Goal: Find specific page/section: Find specific page/section

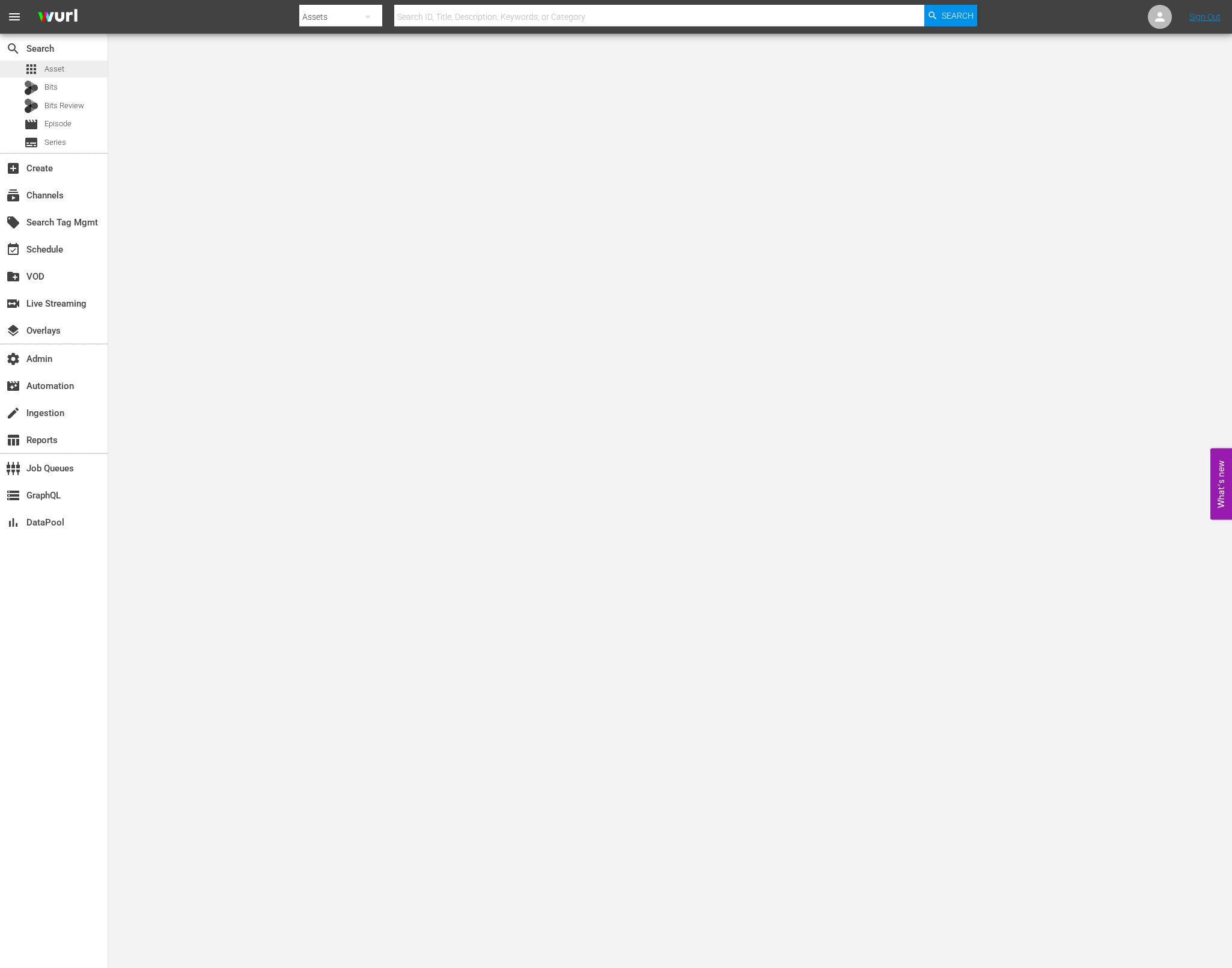
click at [82, 66] on div "apps Asset" at bounding box center [54, 69] width 108 height 17
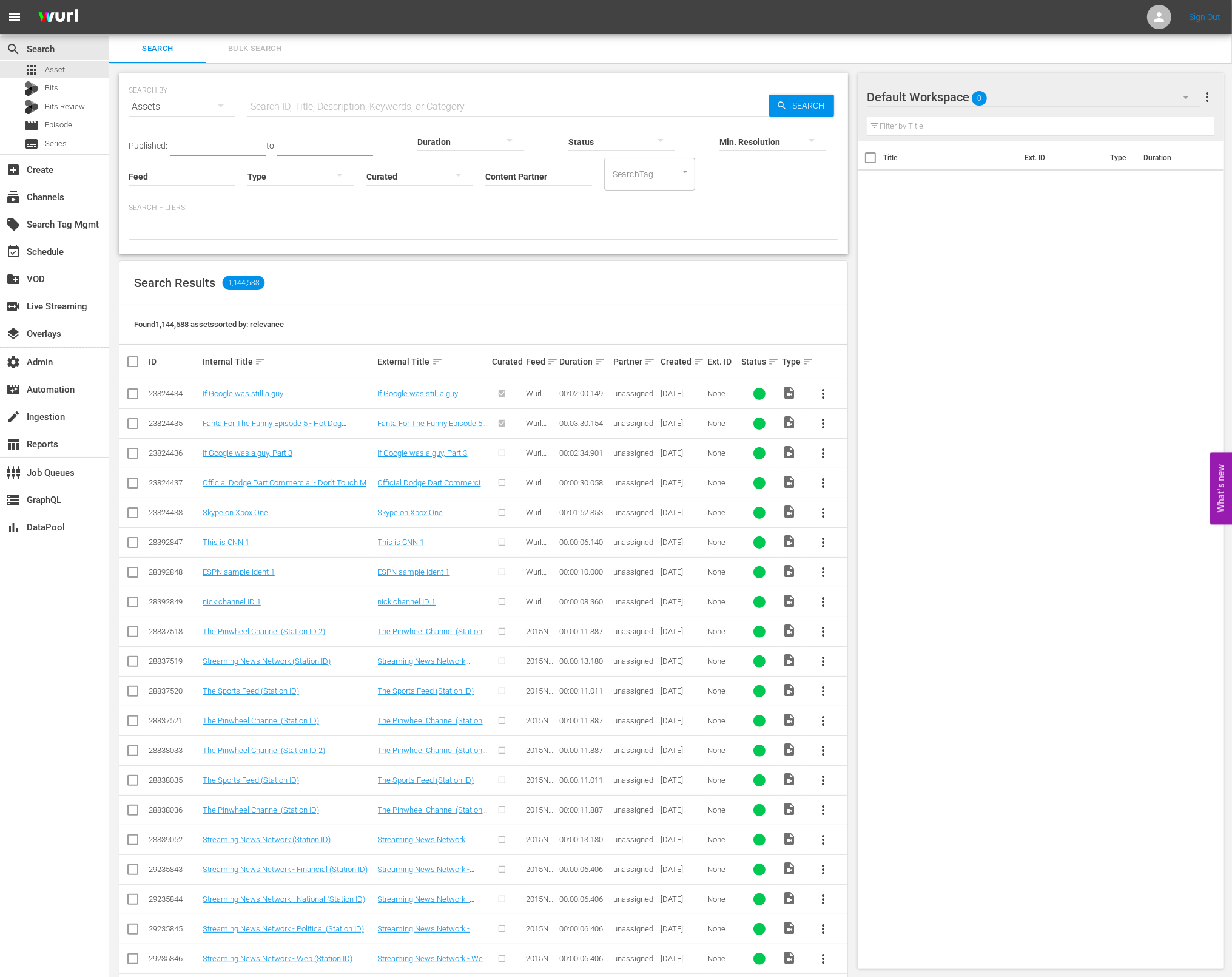
click at [538, 180] on input "Content Partner" at bounding box center [539, 177] width 107 height 44
click at [509, 216] on div "AMC Networks (138)" at bounding box center [584, 210] width 177 height 29
type input "AMC Networks (138)"
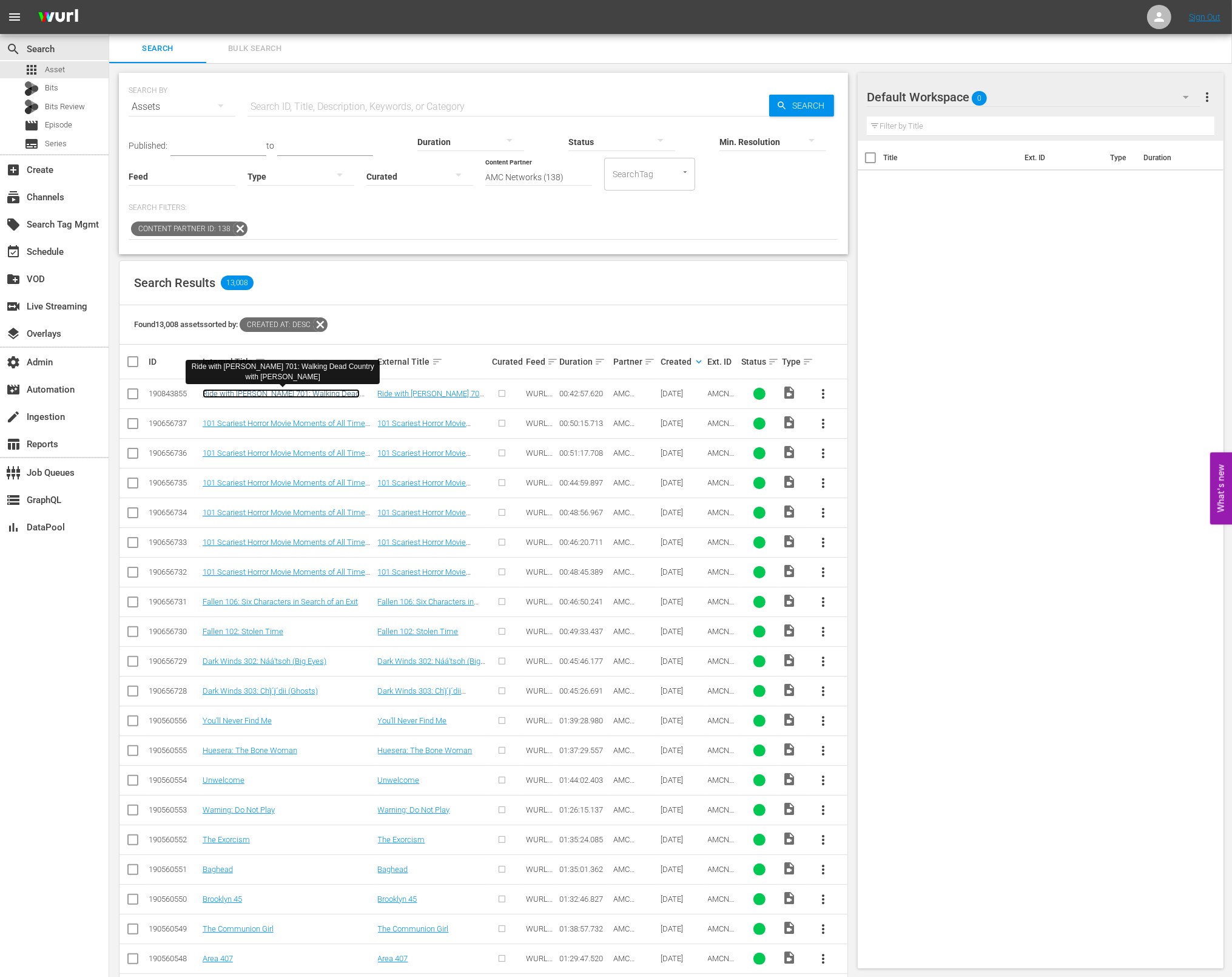
click at [321, 395] on link "Ride with Norman Reedus 701: Walking Dead Country with Kim Coates" at bounding box center [281, 398] width 157 height 18
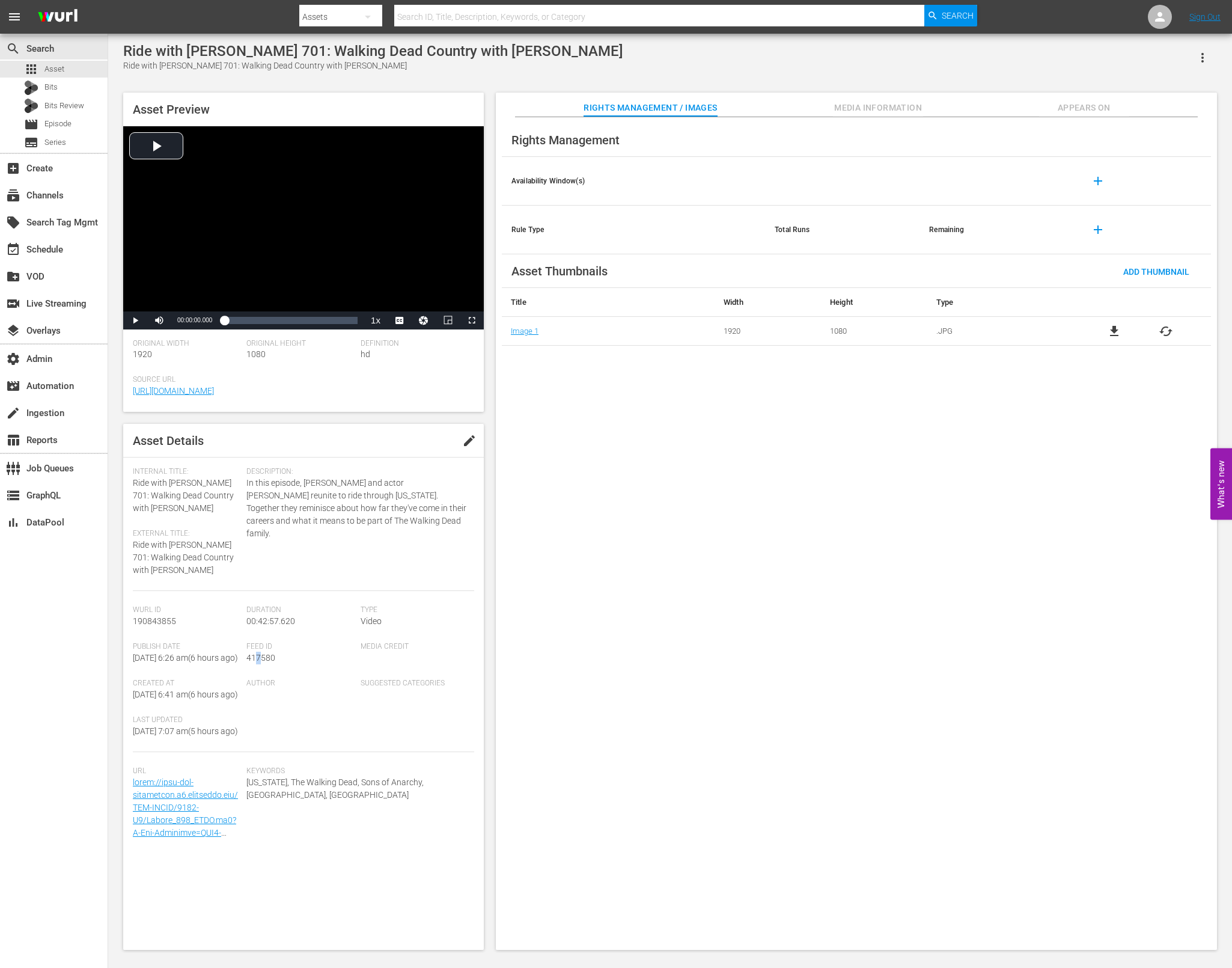
click at [258, 661] on span "417580" at bounding box center [261, 657] width 29 height 10
click at [257, 660] on span "417580" at bounding box center [261, 657] width 29 height 10
click at [556, 10] on input "text" at bounding box center [659, 17] width 530 height 29
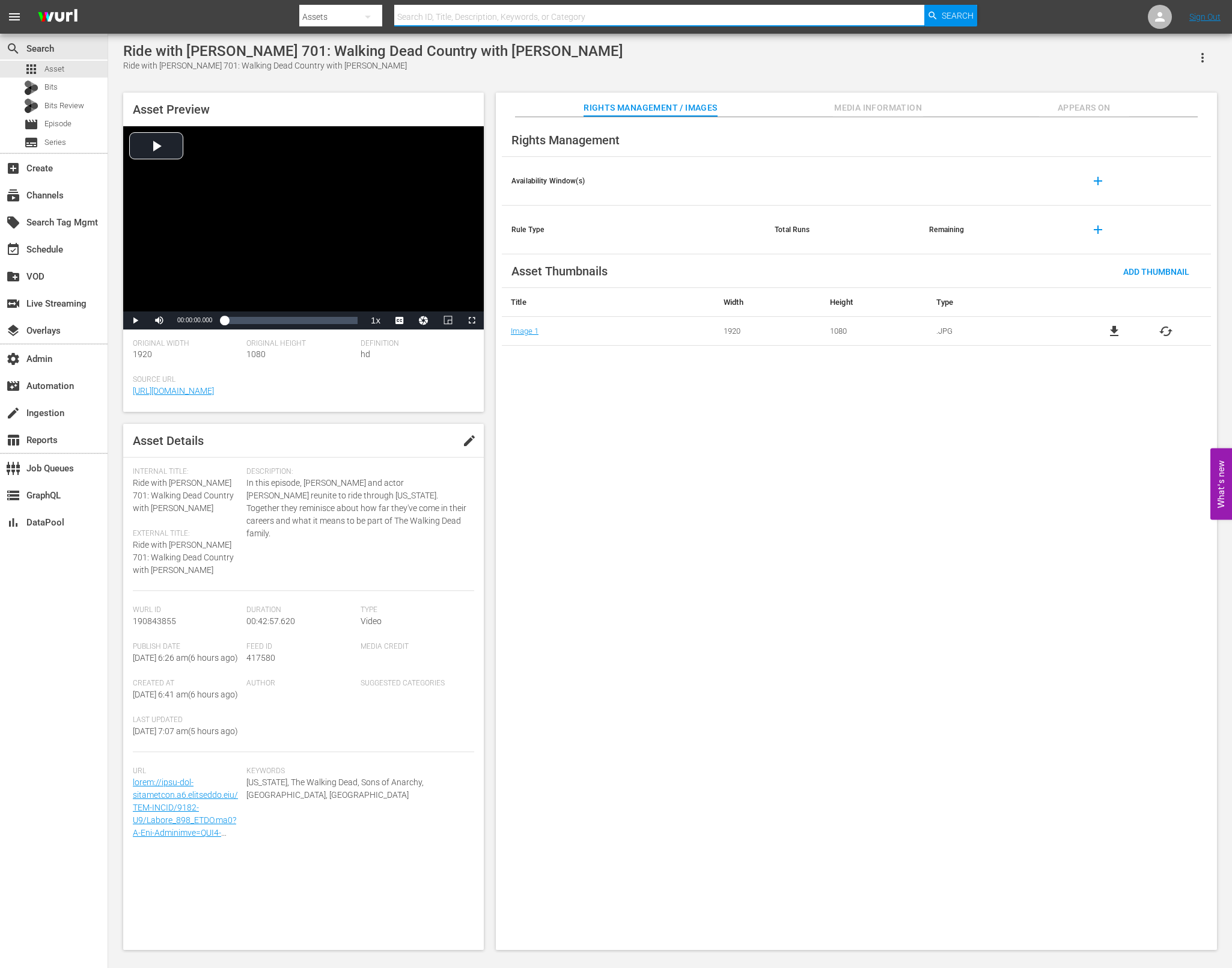
paste input "Ride with Norman Reedus 101: California: Pacific Coast Highway"
type input "Ride with Norman Reedus 101: California: Pacific Coast Highway"
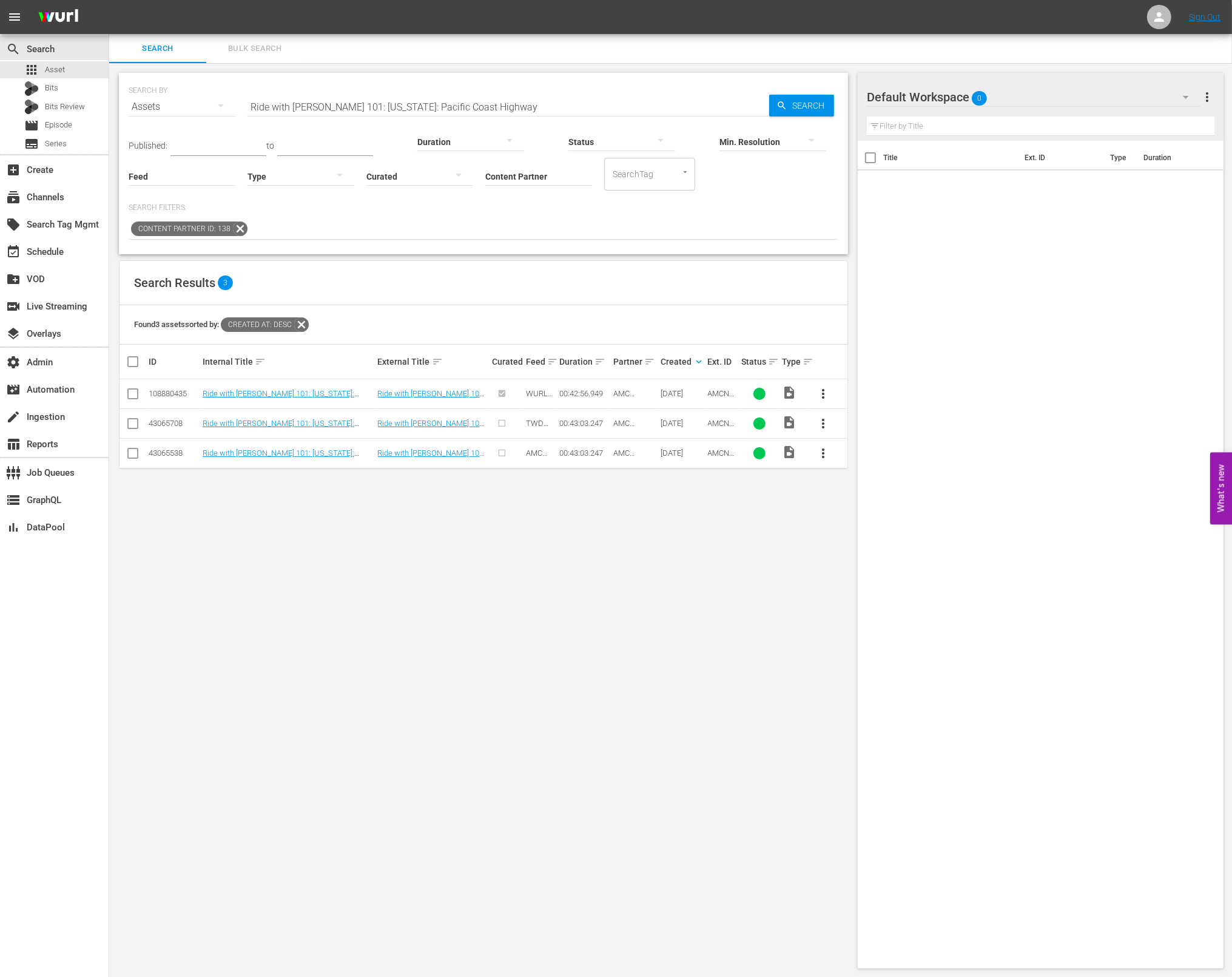
click at [719, 397] on span "AMCNVR0000050707" at bounding box center [721, 402] width 27 height 27
copy span "AMCNVR0000050707"
click at [367, 95] on input "Ride with Norman Reedus 101: California: Pacific Coast Highway" at bounding box center [508, 107] width 522 height 29
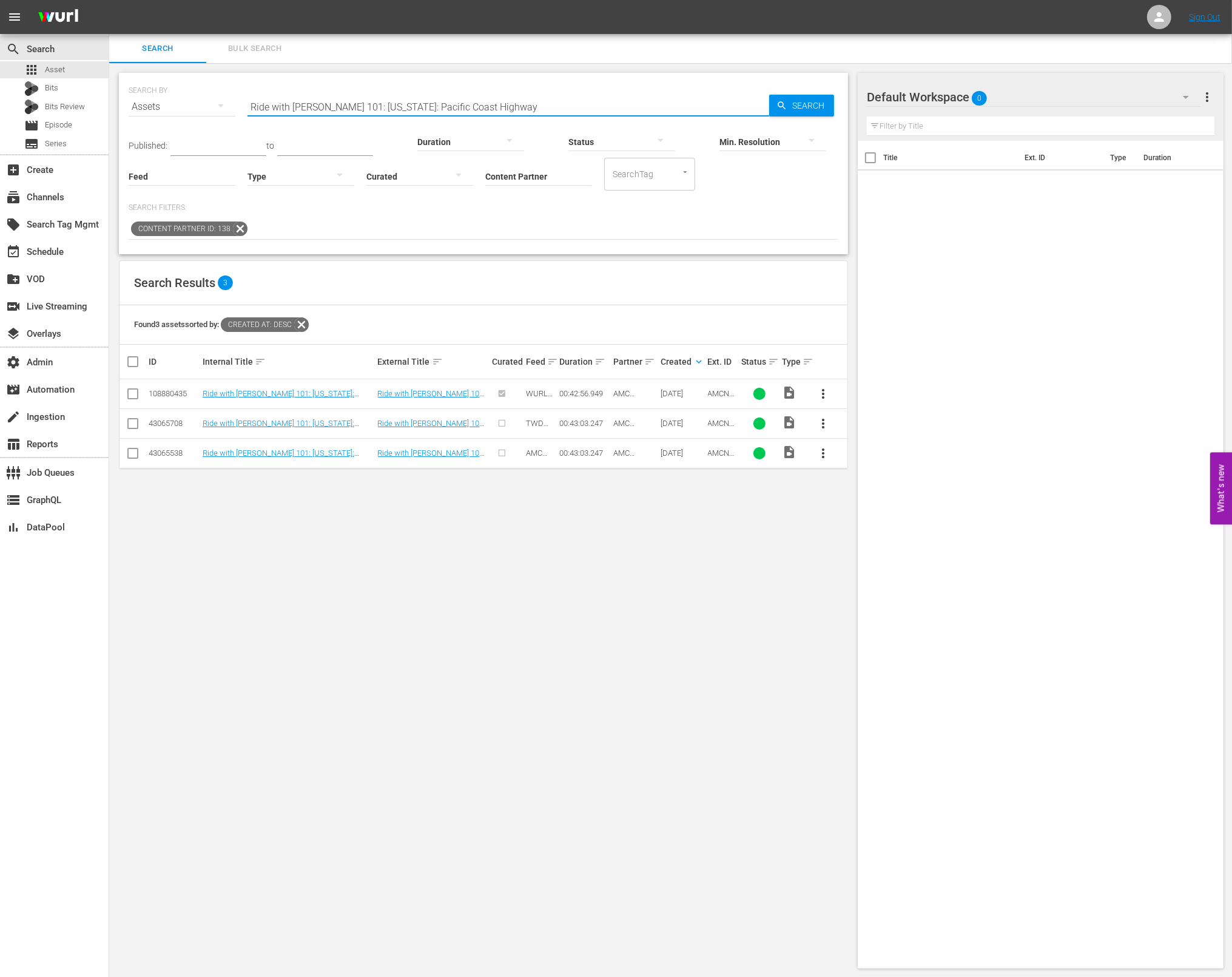
click at [367, 95] on input "Ride with Norman Reedus 101: California: Pacific Coast Highway" at bounding box center [508, 107] width 522 height 29
paste input "2: Death Valley: Dante's View"
click at [788, 108] on span "Search" at bounding box center [810, 106] width 46 height 22
click at [499, 103] on input "Ride with Norman Reedus 102: Death Valley: Dante's View" at bounding box center [508, 107] width 522 height 29
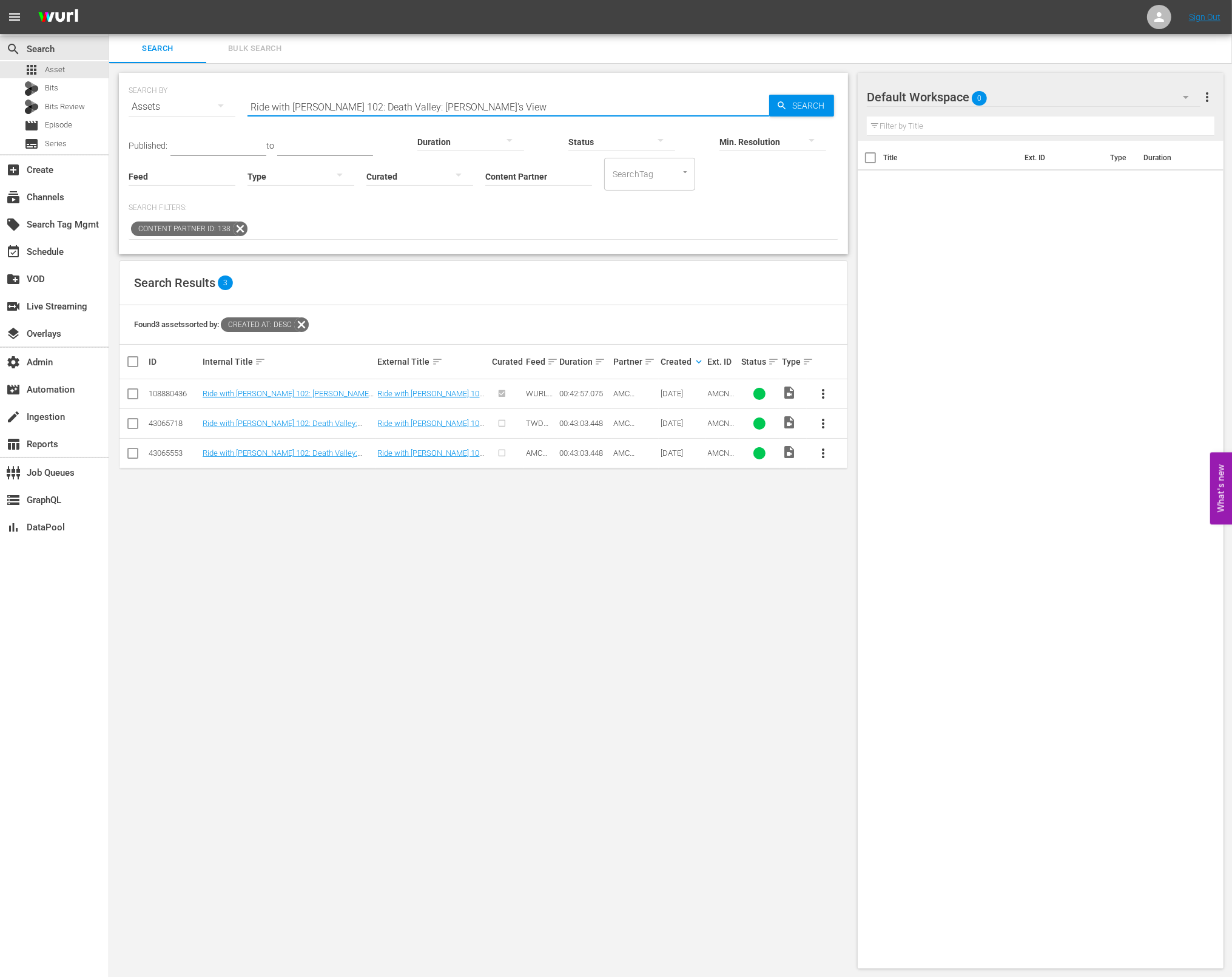
click at [499, 103] on input "Ride with Norman Reedus 102: Death Valley: Dante's View" at bounding box center [508, 107] width 522 height 29
click at [719, 395] on span "AMCNVR0000050709" at bounding box center [721, 402] width 27 height 27
copy span "AMCNVR0000050709"
click at [439, 97] on input "Ride with Norman Reedus 102: Death Valley: Dante's View" at bounding box center [508, 107] width 522 height 29
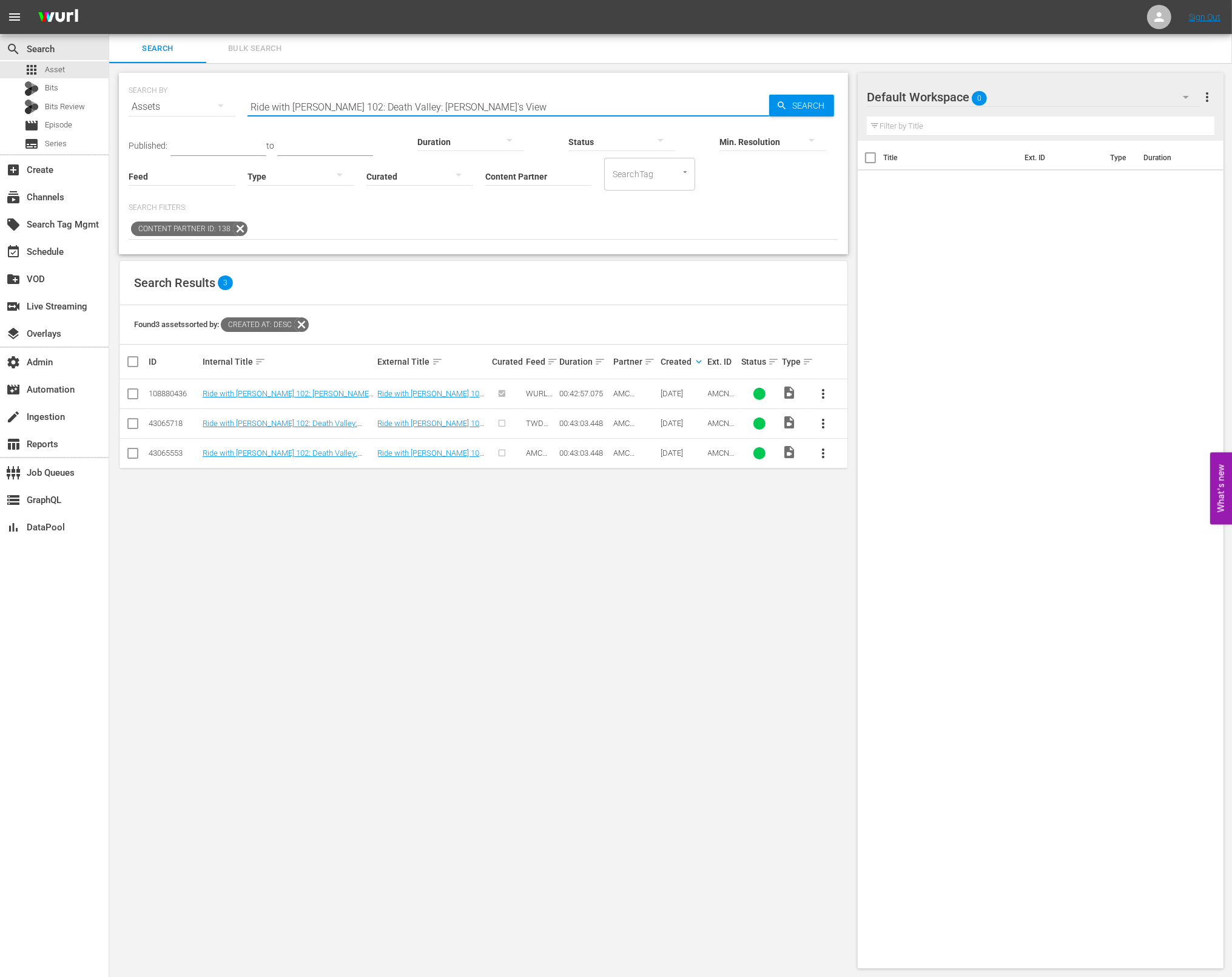
click at [440, 97] on input "Ride with Norman Reedus 102: Death Valley: Dante's View" at bounding box center [508, 107] width 522 height 29
paste input "3: Appalachia: Blue Ridge Parkway"
click at [810, 109] on span "Search" at bounding box center [810, 106] width 46 height 22
click at [537, 99] on input "Ride with Norman Reedus 103: Appalachia: Blue Ridge Parkway" at bounding box center [508, 107] width 522 height 29
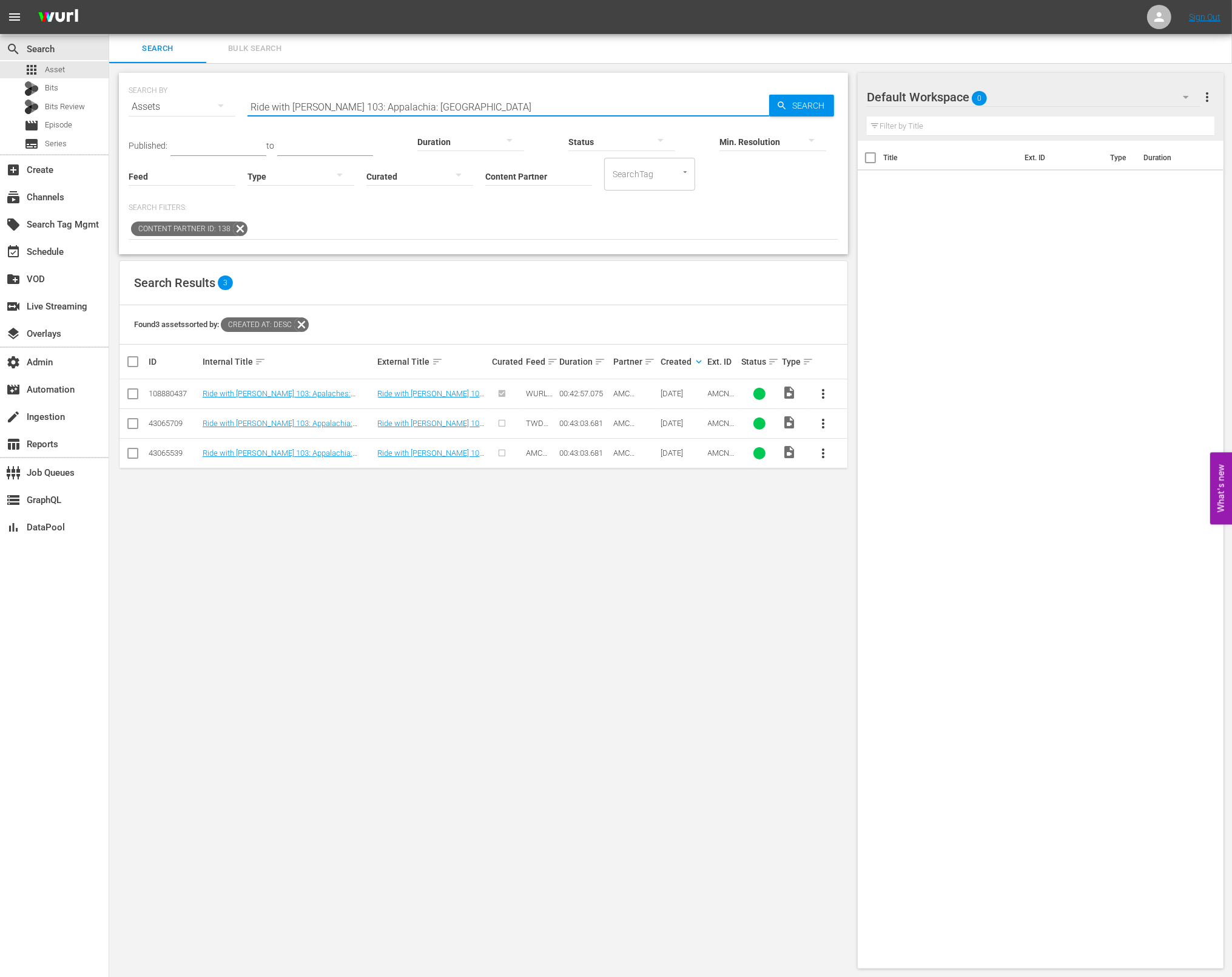
click at [537, 99] on input "Ride with Norman Reedus 103: Appalachia: Blue Ridge Parkway" at bounding box center [508, 107] width 522 height 29
click at [715, 391] on span "AMCNVR0000050708" at bounding box center [721, 402] width 27 height 27
click at [715, 392] on span "AMCNVR0000050708" at bounding box center [721, 402] width 27 height 27
copy span "AMCNVR0000050708"
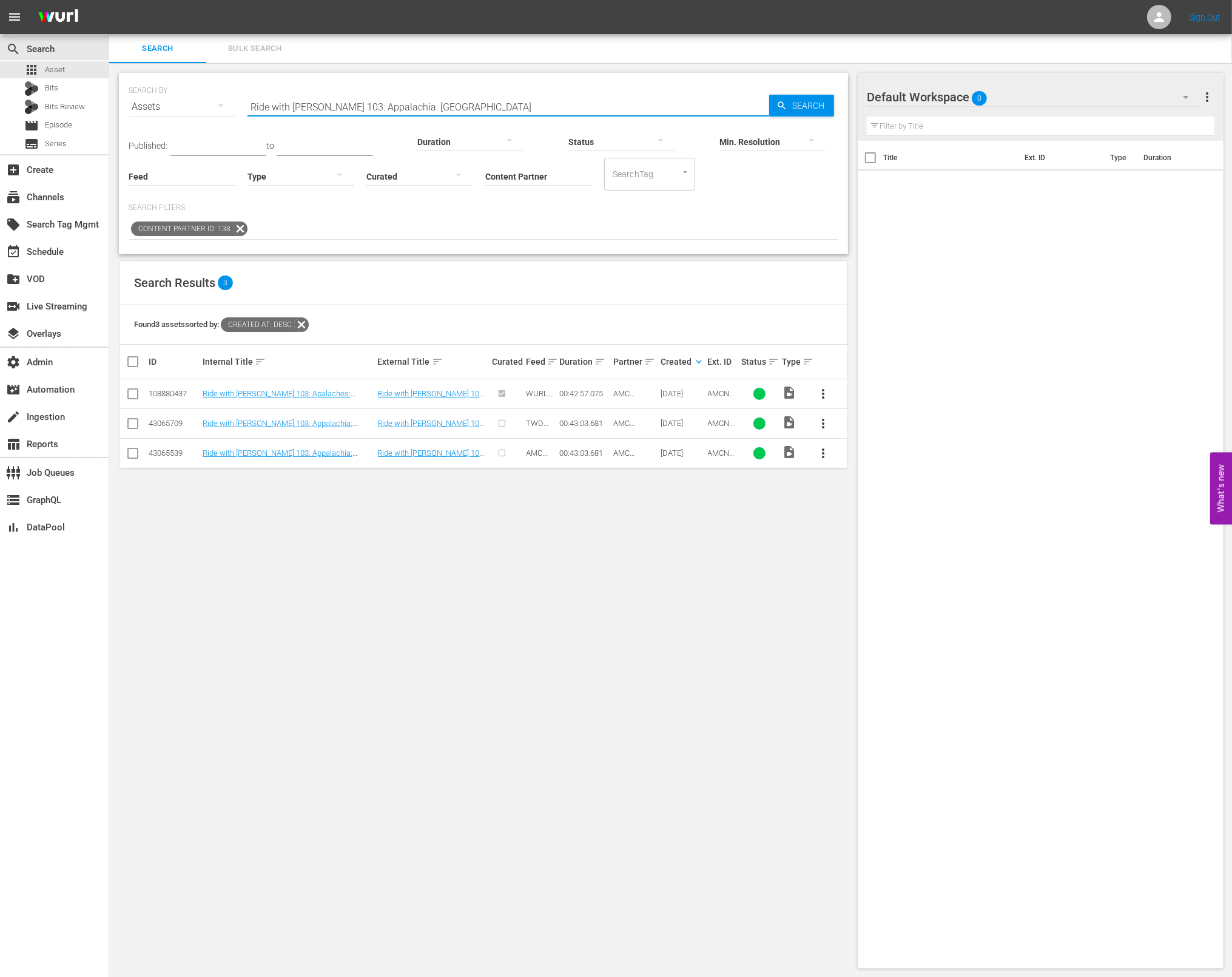
click at [420, 101] on input "Ride with Norman Reedus 103: Appalachia: Blue Ridge Parkway" at bounding box center [508, 107] width 522 height 29
paste input "4: Texas: Twisted Sisters"
click at [806, 102] on span "Search" at bounding box center [810, 106] width 46 height 22
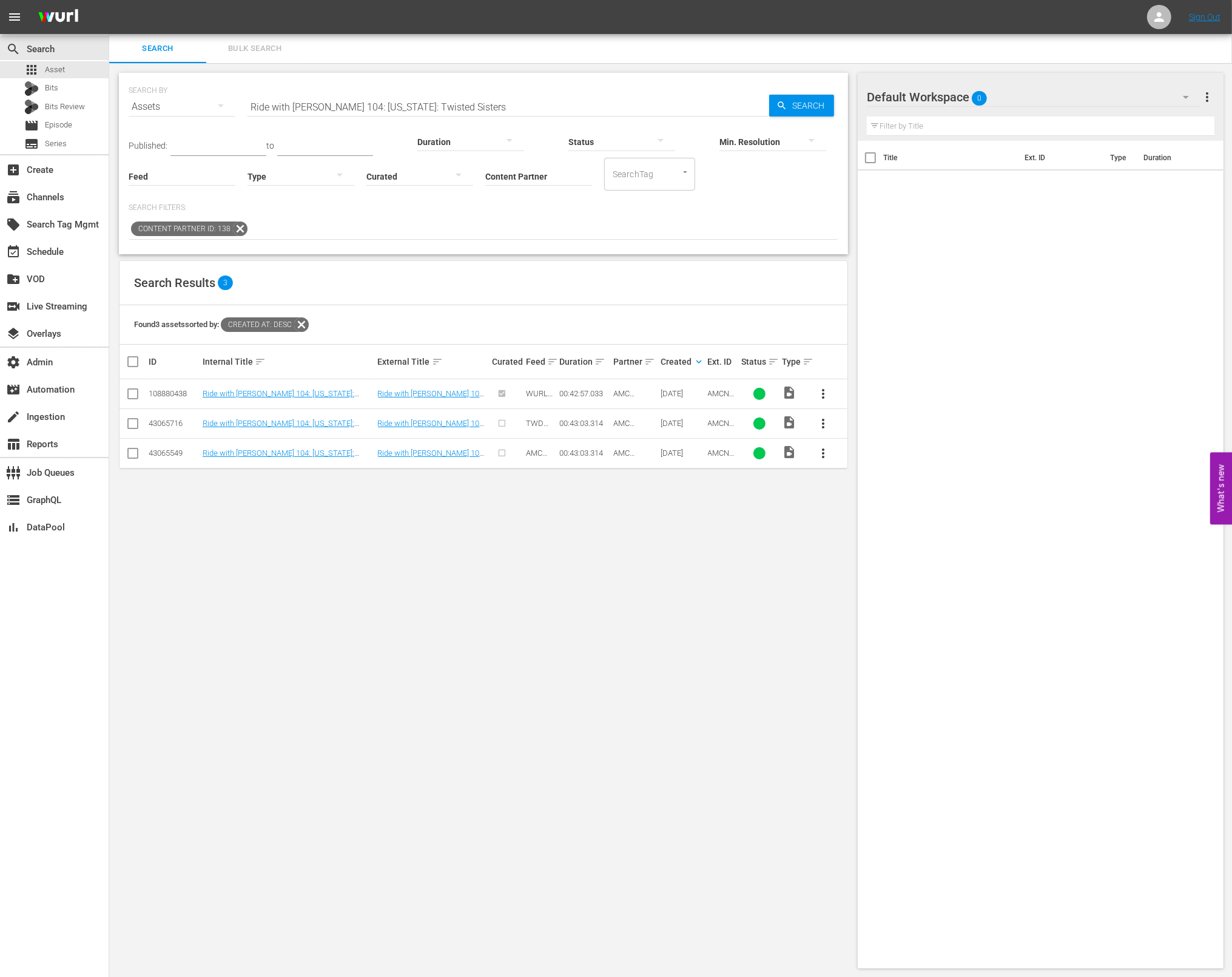
click at [722, 395] on span "AMCNVR0000050710" at bounding box center [721, 402] width 27 height 27
copy span "AMCNVR0000050710"
click at [497, 107] on input "Ride with Norman Reedus 104: Texas: Twisted Sisters" at bounding box center [508, 107] width 522 height 29
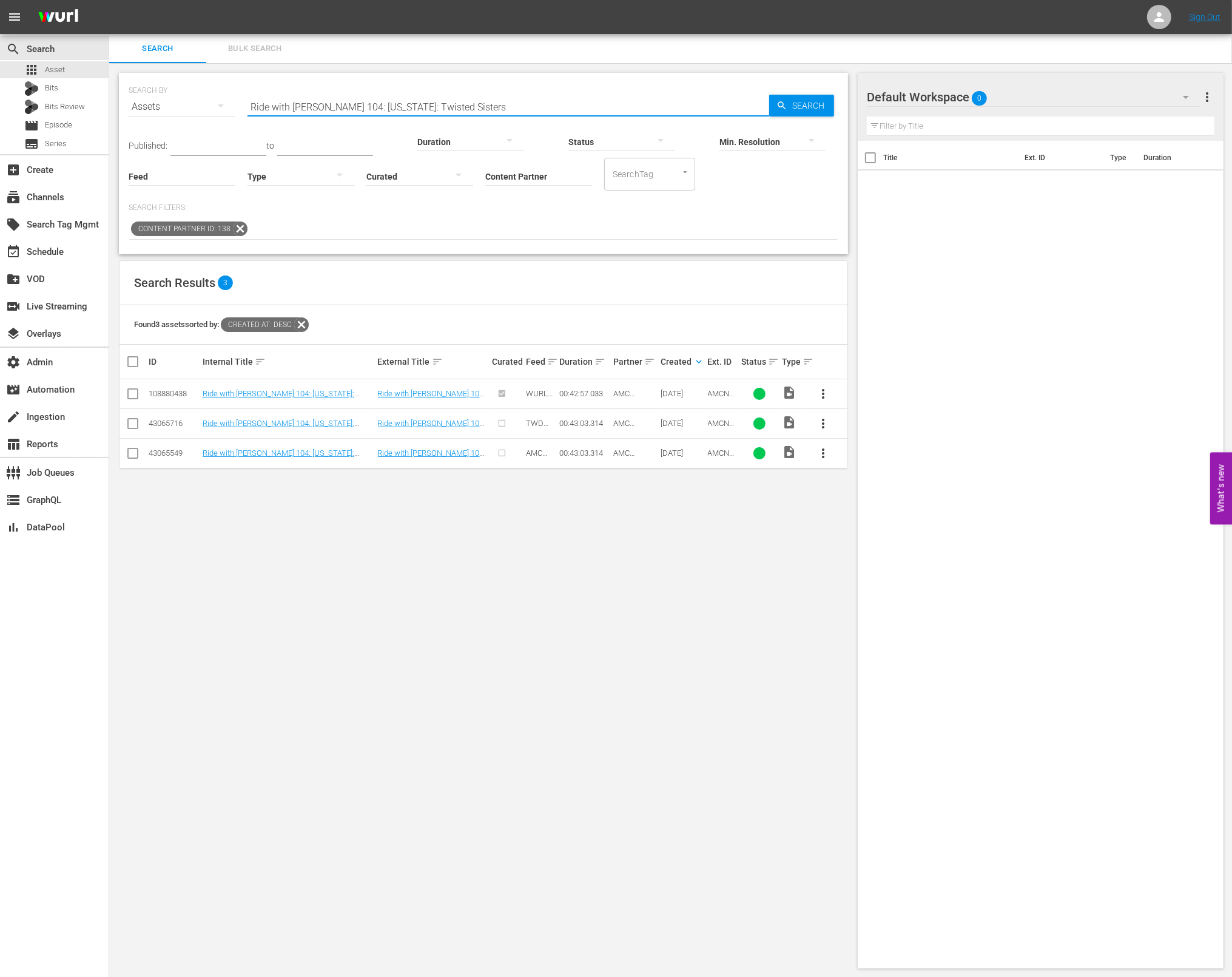
click at [497, 107] on input "Ride with Norman Reedus 104: Texas: Twisted Sisters" at bounding box center [508, 107] width 522 height 29
click at [492, 91] on div "SEARCH BY Search By Assets Search ID, Title, Description, Keywords, or Category…" at bounding box center [484, 99] width 710 height 44
click at [498, 108] on input "Ride with Norman Reedus 104: Texas: Twisted Sisters" at bounding box center [508, 107] width 522 height 29
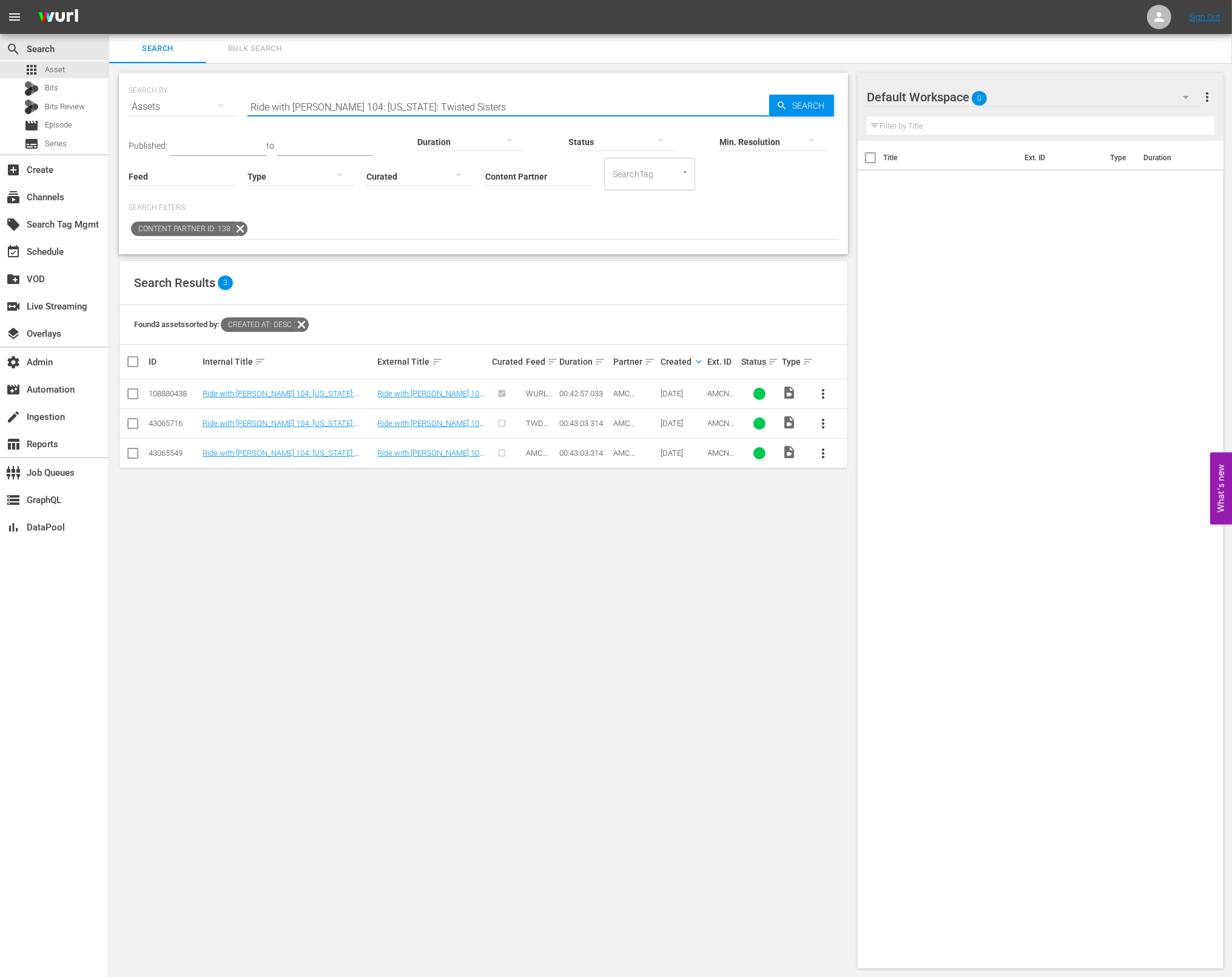
paste input "AMCNVR0000015599"
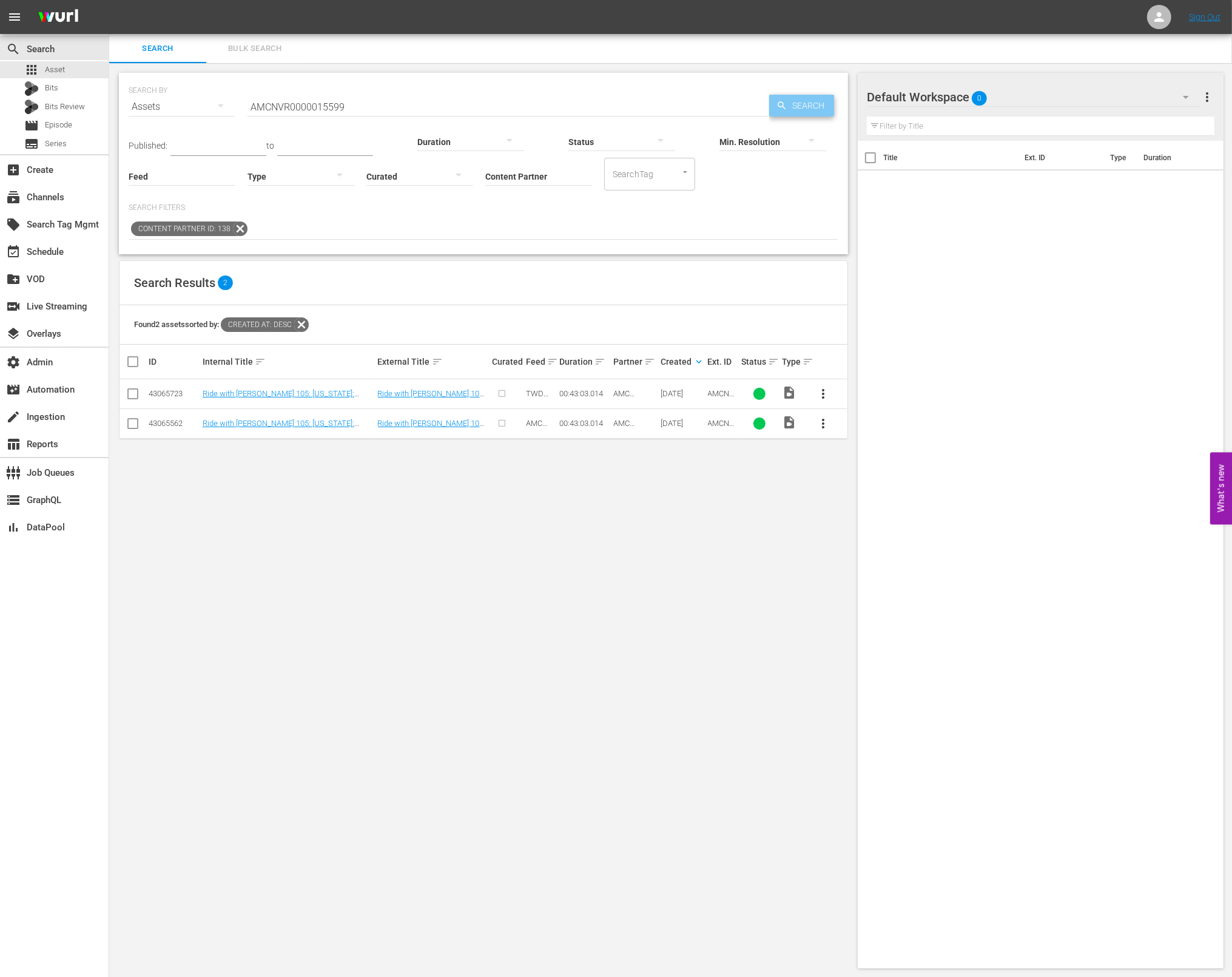
click at [811, 106] on span "Search" at bounding box center [810, 106] width 46 height 22
click at [354, 114] on input "AMCNVR0000015599" at bounding box center [508, 107] width 522 height 29
click at [356, 107] on input "AMCNVR0000015599" at bounding box center [508, 107] width 522 height 29
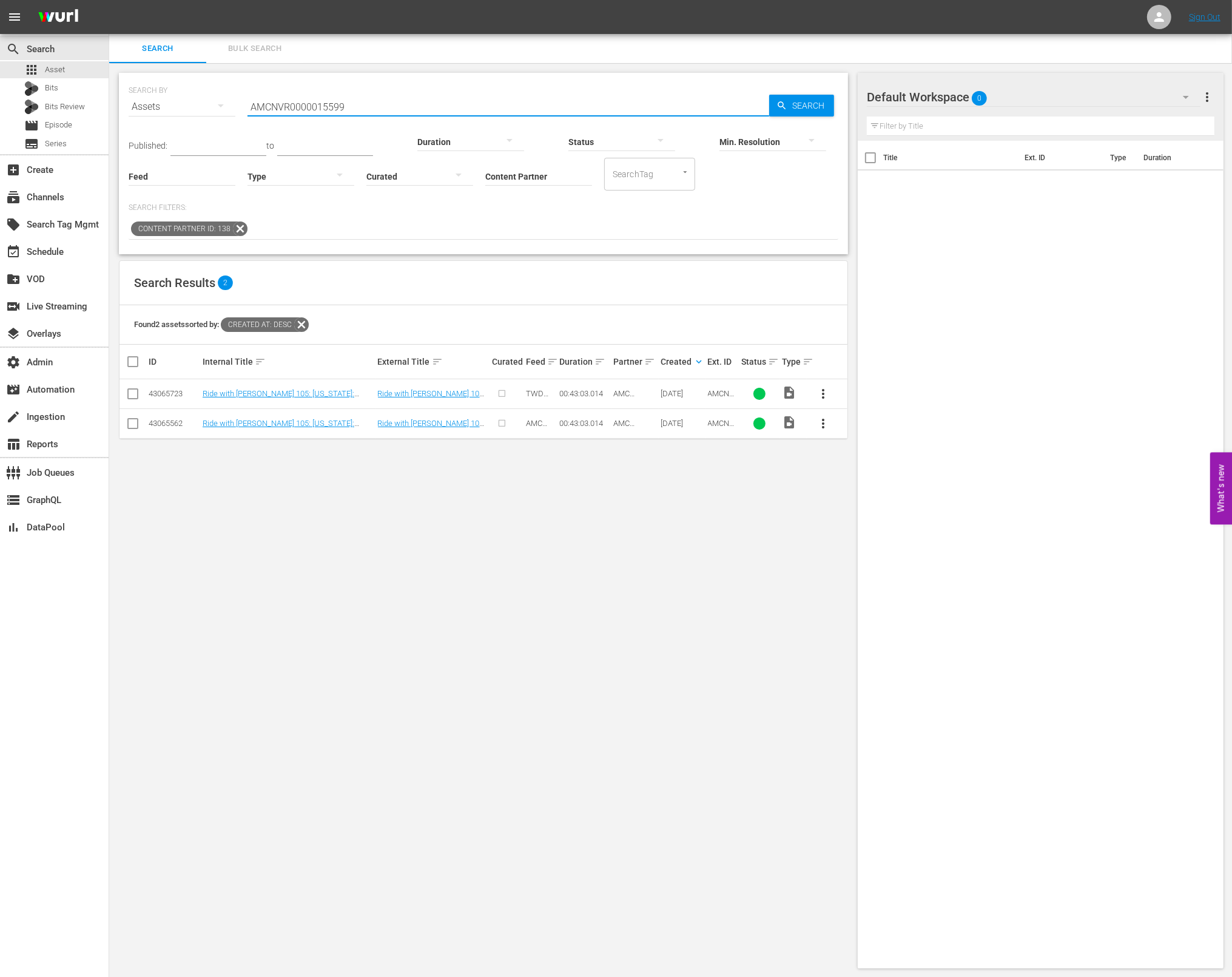
paste input "Ride with Norman Reedus 105: Louisiana: Crescent City"
click at [828, 105] on span "Search" at bounding box center [810, 106] width 46 height 22
click at [538, 110] on input "Ride with Norman Reedus 105: Louisiana: Crescent City" at bounding box center [508, 107] width 522 height 29
click at [538, 110] on input "Ride with Norman Reedus 105: Louisiana: Crescent City" at bounding box center [508, 107] width 522 height 29
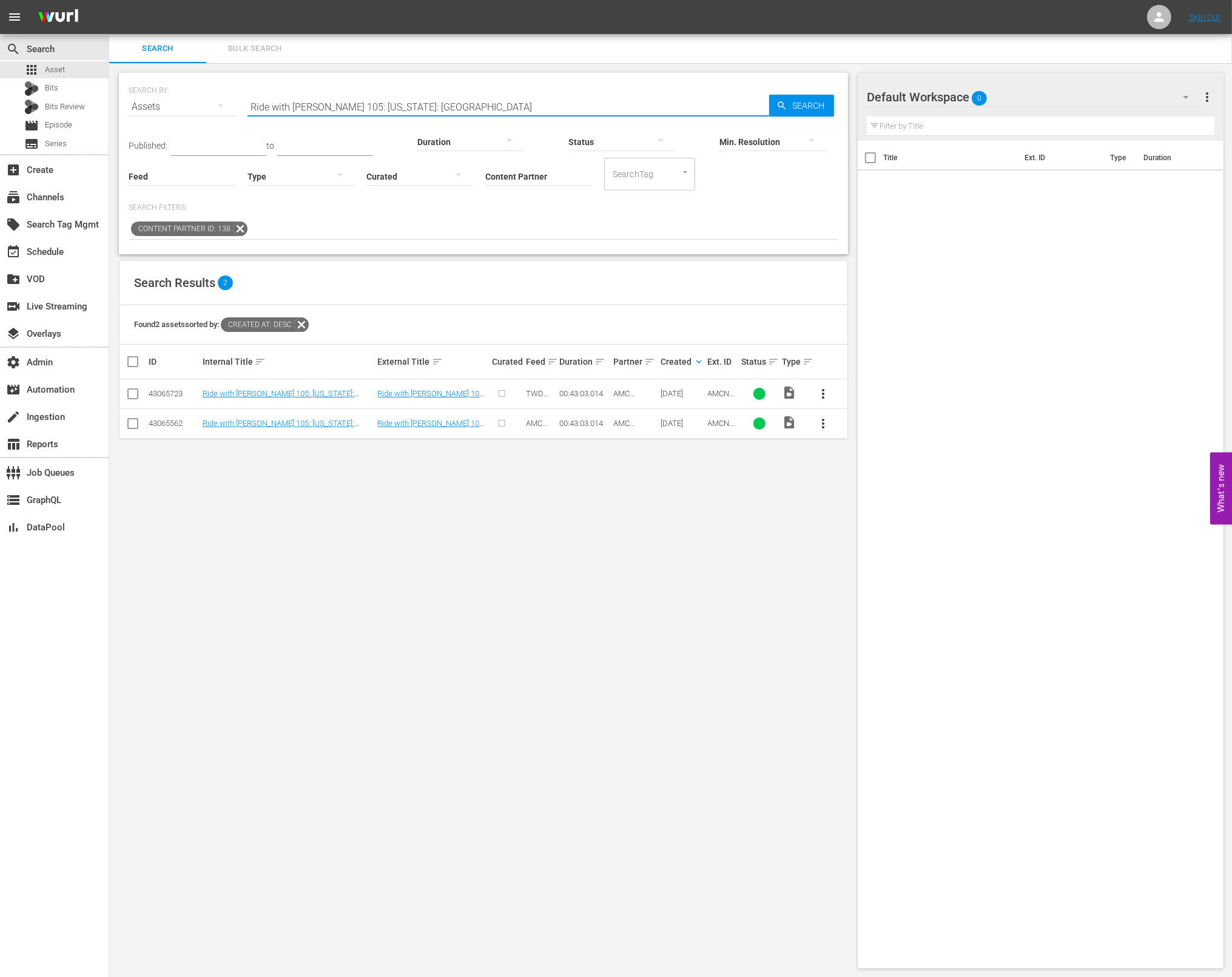
click at [538, 110] on input "Ride with Norman Reedus 105: Louisiana: Crescent City" at bounding box center [508, 107] width 522 height 29
paste input "\"
type input "Ride with Norman Reedus 105: Louisiana: Crescent City"
click at [241, 226] on icon at bounding box center [240, 229] width 16 height 16
click at [527, 102] on input "Ride with Norman Reedus 105: Louisiana: Crescent City" at bounding box center [508, 107] width 522 height 29
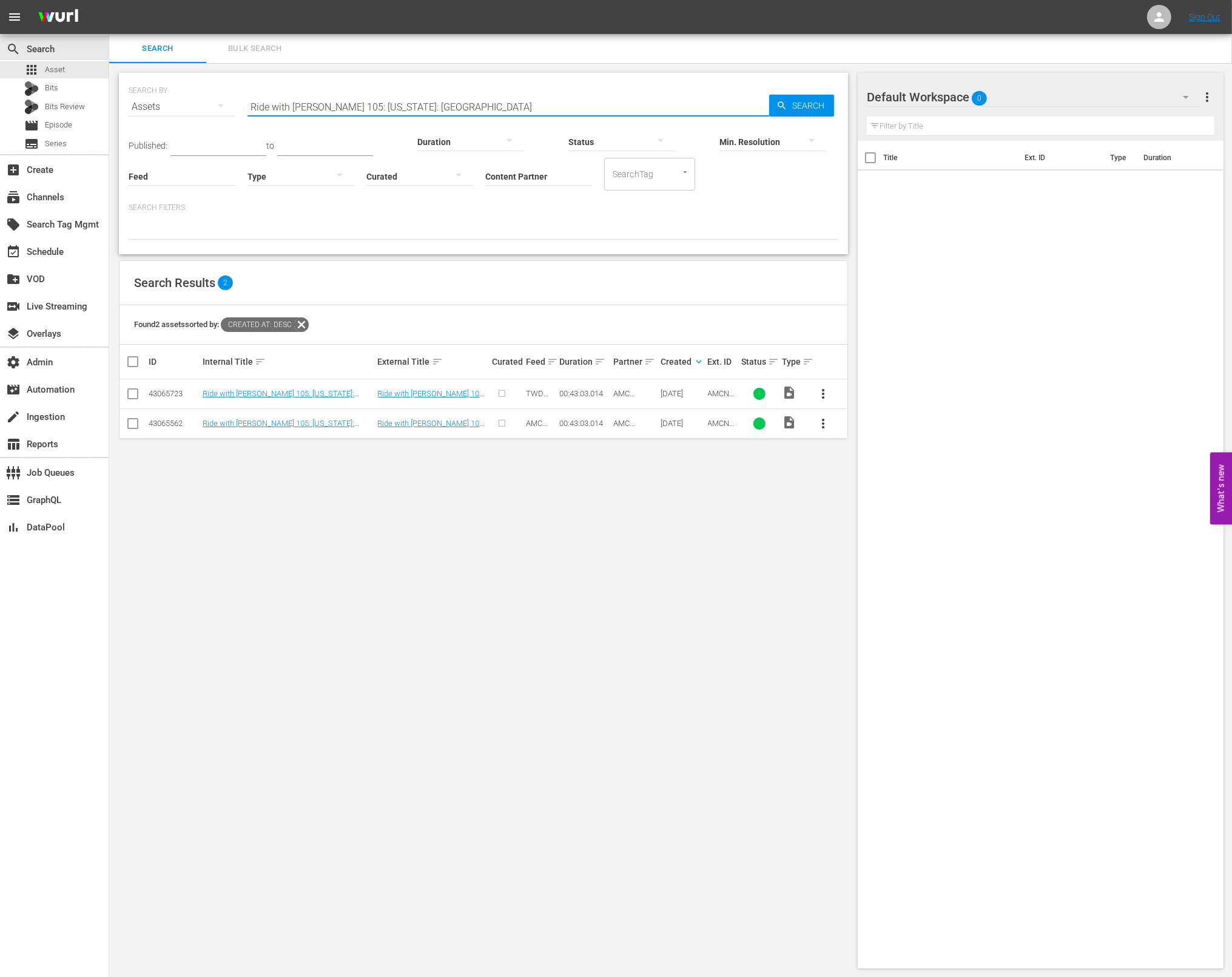
click at [527, 103] on input "Ride with Norman Reedus 105: Louisiana: Crescent City" at bounding box center [508, 107] width 522 height 29
click at [528, 103] on input "Ride with Norman Reedus 105: Louisiana: Crescent City" at bounding box center [508, 107] width 522 height 29
click at [306, 329] on icon at bounding box center [302, 325] width 16 height 16
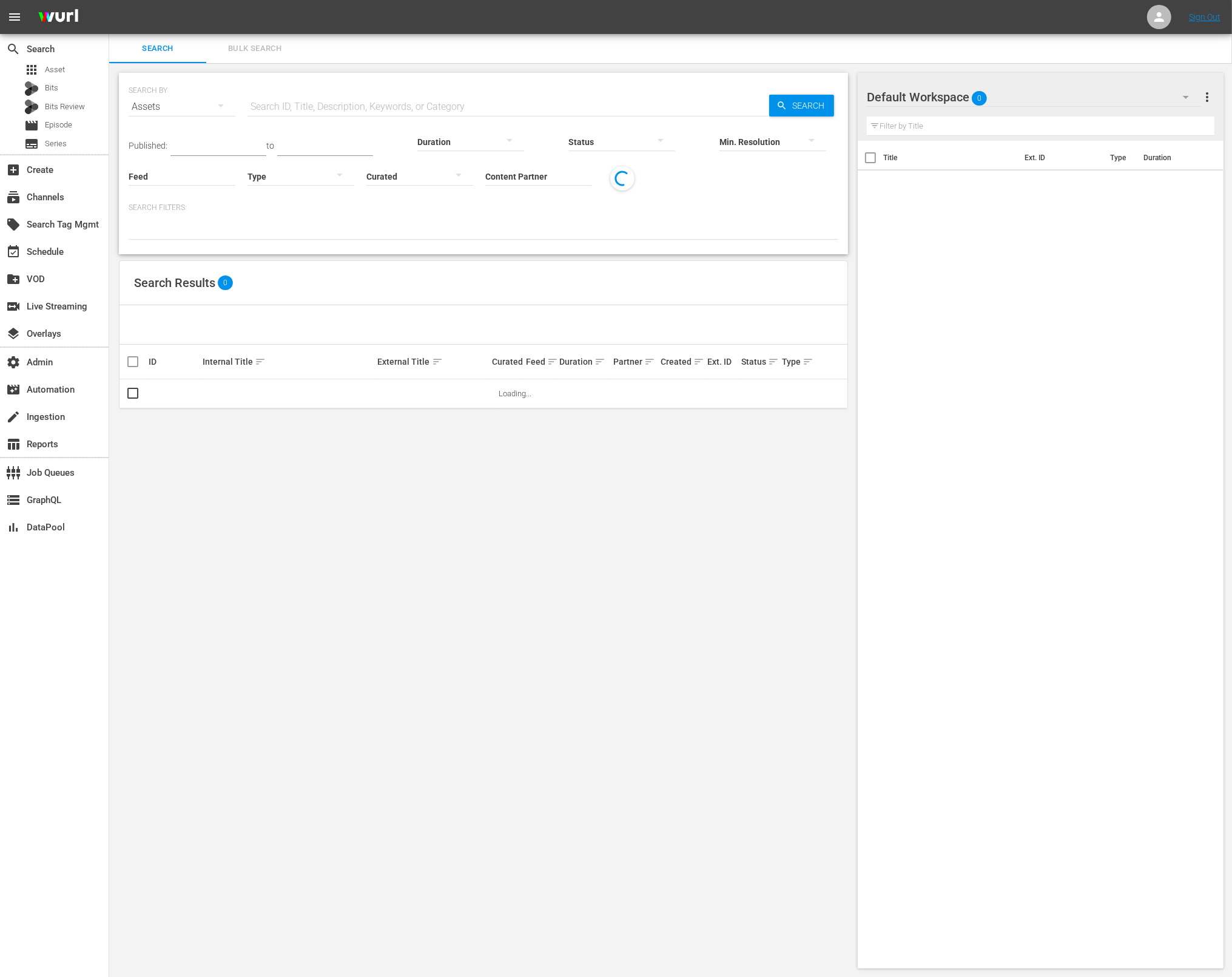
click at [555, 90] on div "SEARCH BY Search By Assets Search ID, Title, Description, Keywords, or Category…" at bounding box center [484, 99] width 710 height 44
click at [553, 99] on input "text" at bounding box center [508, 107] width 522 height 29
paste input "Ride with Norman Reedus 105: Louisiana: Crescent City"
click at [795, 107] on span "Search" at bounding box center [810, 106] width 46 height 22
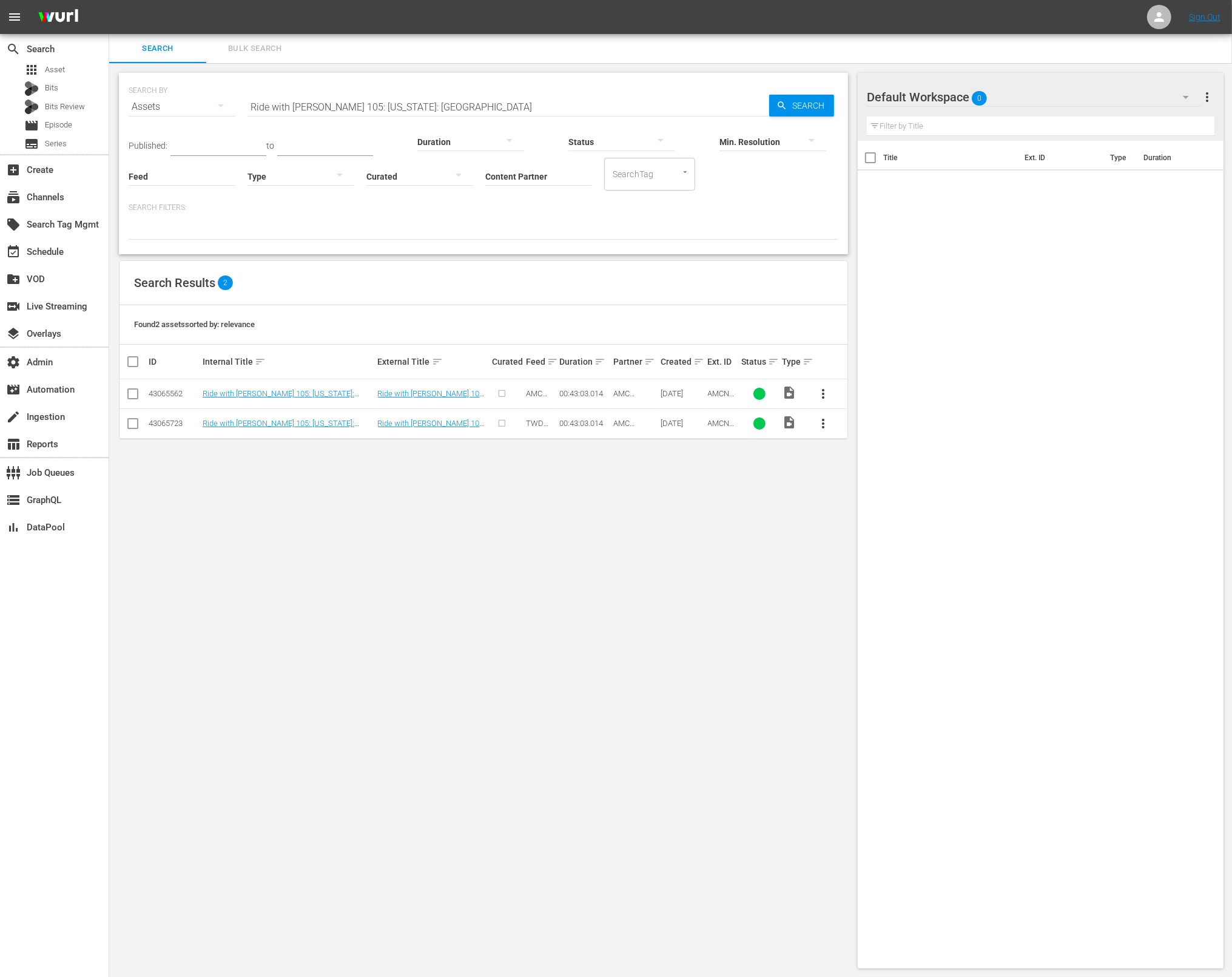
click at [512, 107] on input "Ride with Norman Reedus 105: Louisiana: Crescent City" at bounding box center [508, 107] width 522 height 29
click at [506, 100] on input "Ride with Norman Reedus 105: Louisiana: Crescent City" at bounding box center [508, 107] width 522 height 29
paste input "AMCNVR0000015600"
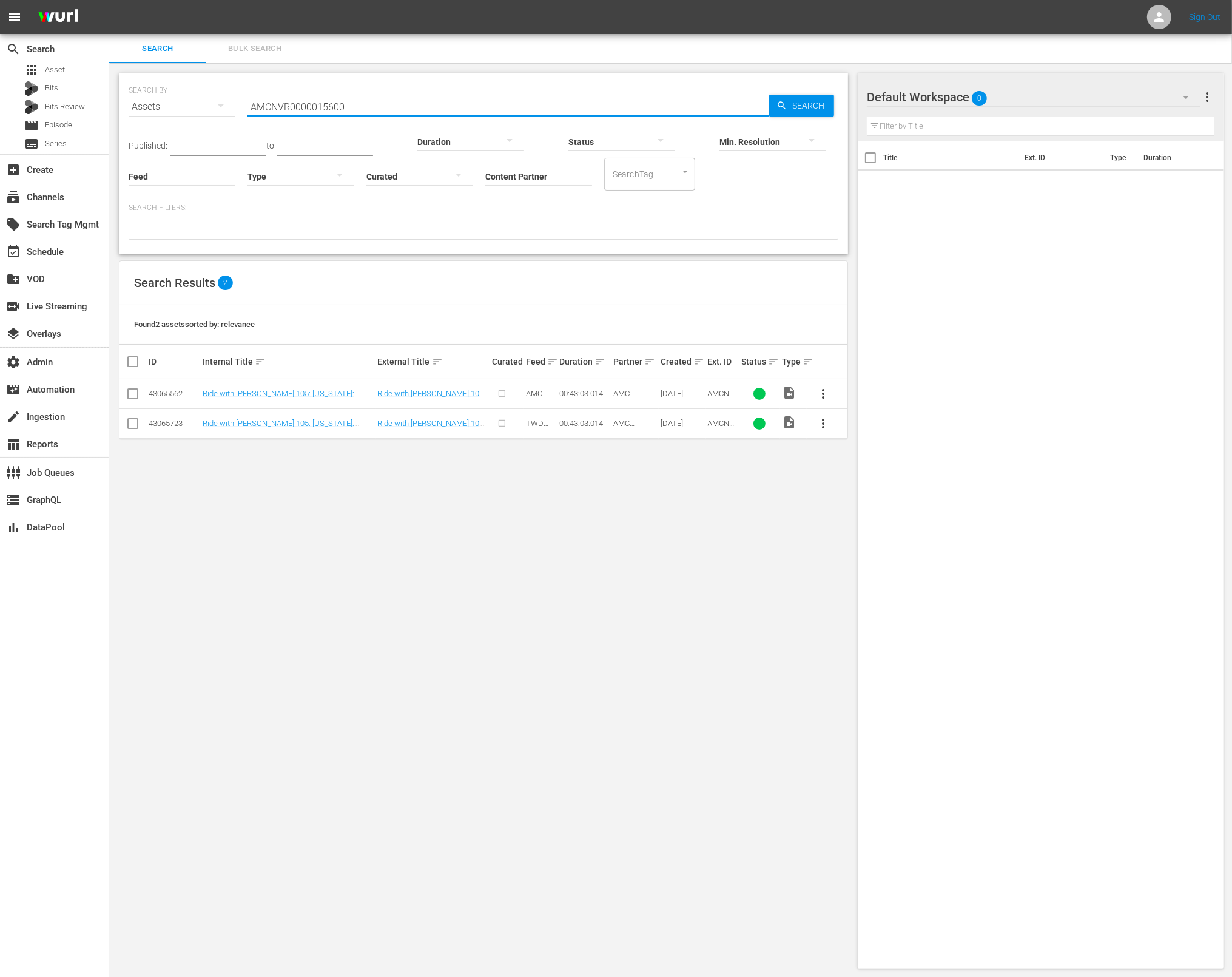
type input "AMCNVR0000015600"
click at [790, 110] on span "Search" at bounding box center [810, 106] width 46 height 22
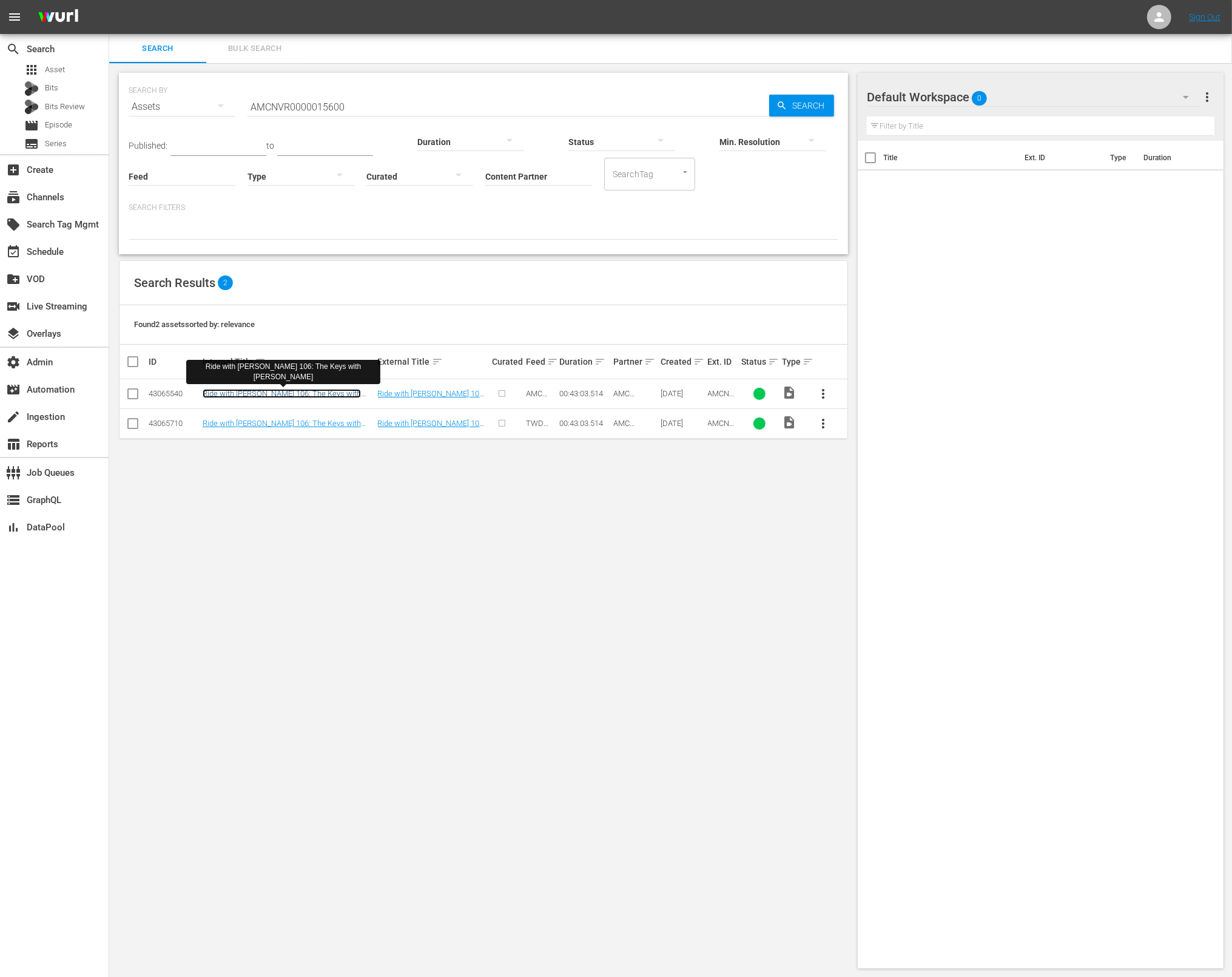
click at [307, 394] on link "Ride with Norman Reedus 106: The Keys with Peter Fonda" at bounding box center [281, 398] width 158 height 18
click at [381, 104] on input "AMCNVR0000015600" at bounding box center [508, 107] width 522 height 29
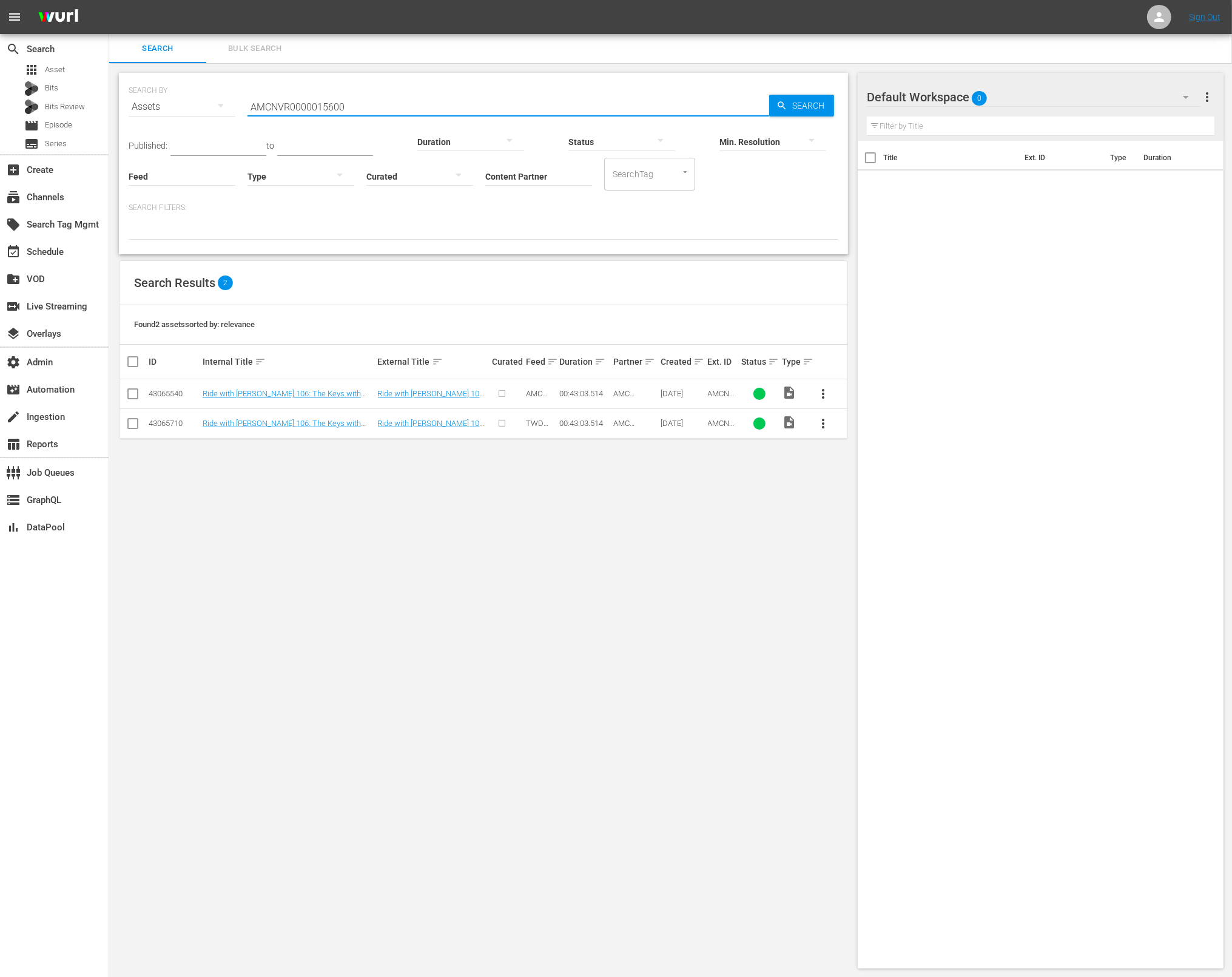
click at [382, 104] on input "AMCNVR0000015600" at bounding box center [508, 107] width 522 height 29
click at [383, 104] on input "AMCNVR0000015600" at bounding box center [508, 107] width 522 height 29
paste input "Ride with Norman Reedus 106: The Keys with Peter Fonda"
click at [504, 108] on input "AMCNVR0000015600Ride with Norman Reedus 106: The Keys with Peter Fonda" at bounding box center [508, 107] width 522 height 29
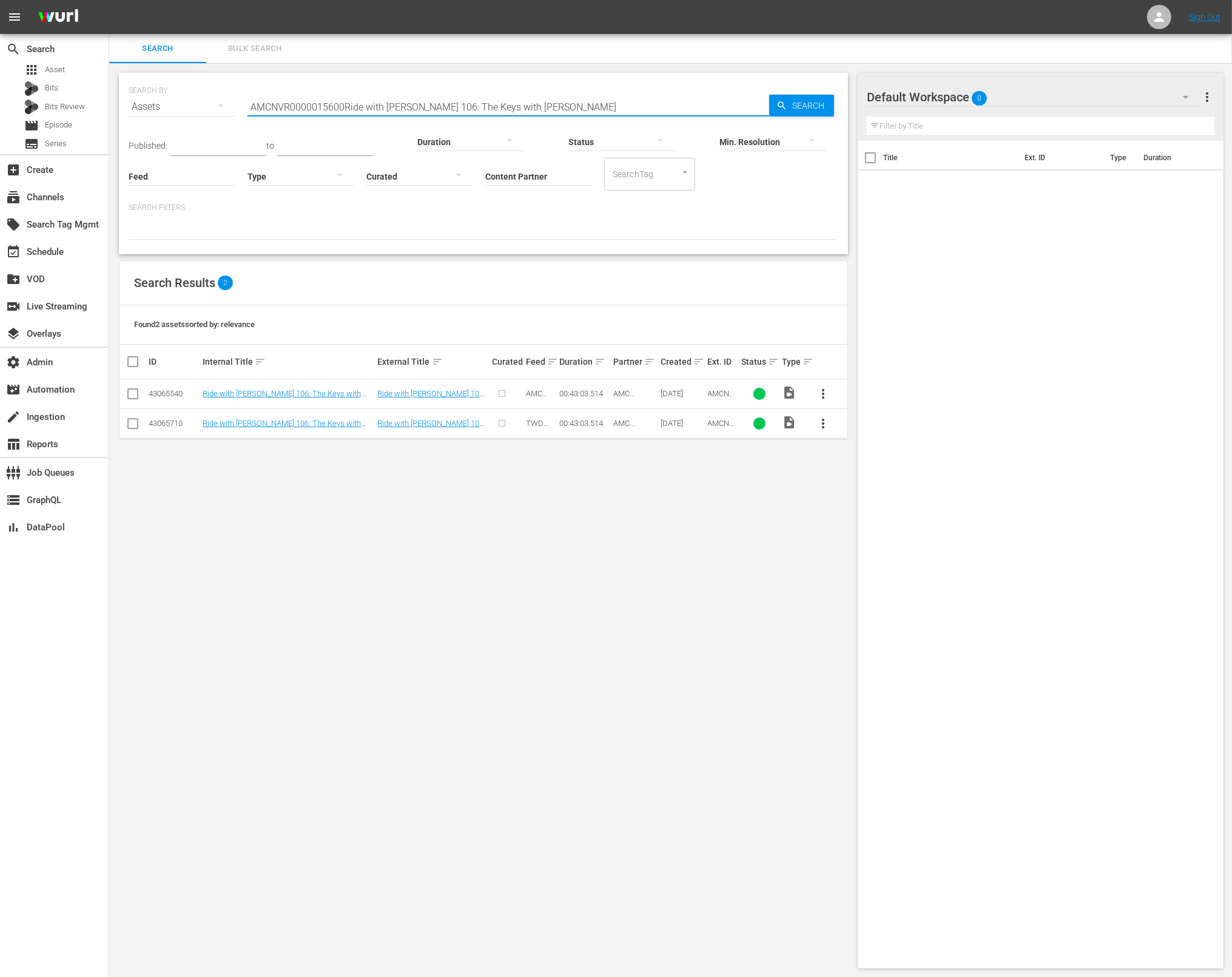
click at [504, 108] on input "AMCNVR0000015600Ride with Norman Reedus 106: The Keys with Peter Fonda" at bounding box center [508, 107] width 522 height 29
paste input "text"
click at [779, 114] on div "Min. Resolution" at bounding box center [773, 134] width 107 height 44
click at [812, 100] on span "Search" at bounding box center [810, 106] width 46 height 22
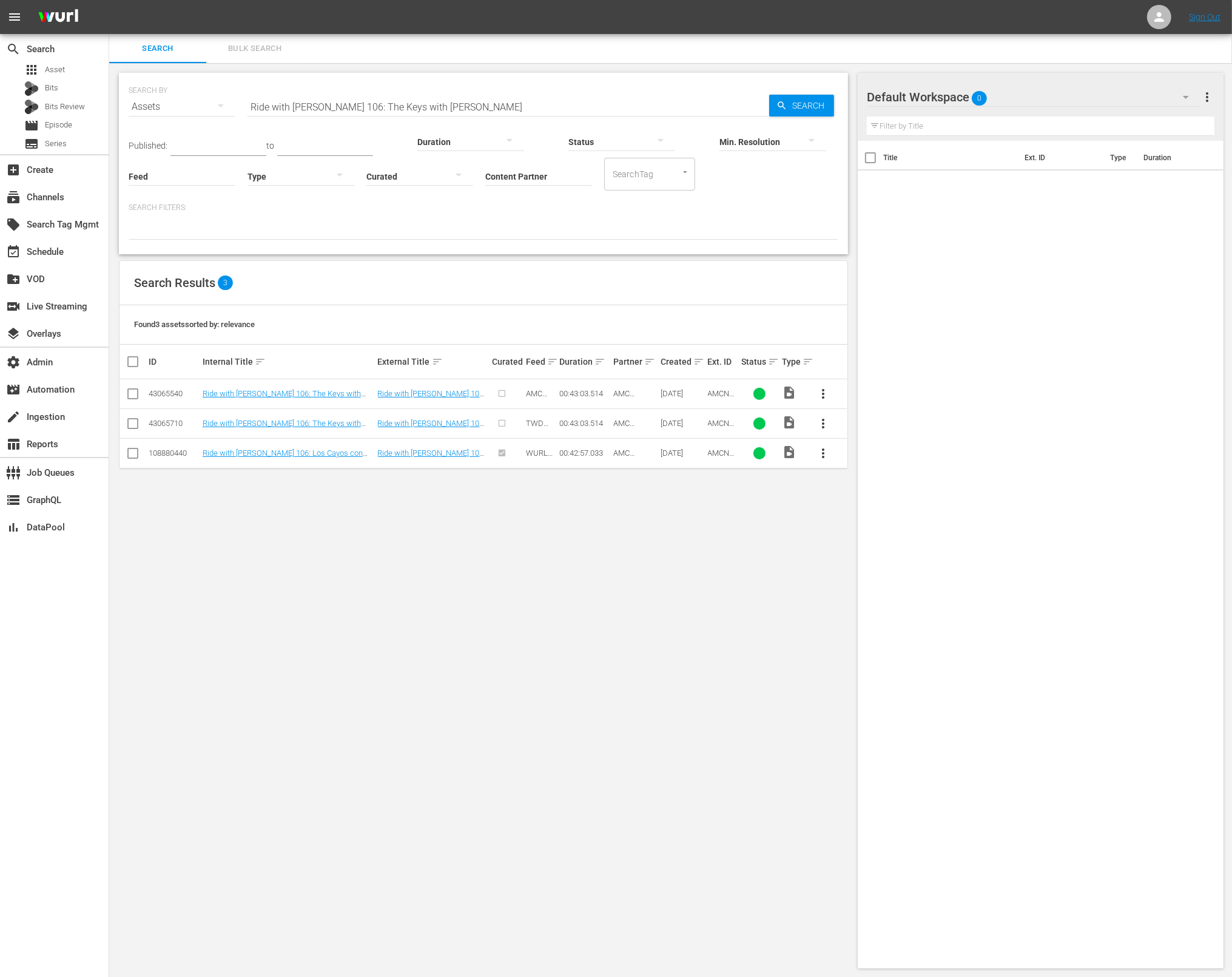
click at [528, 103] on input "Ride with Norman Reedus 106: The Keys with Peter Fonda" at bounding box center [508, 107] width 522 height 29
click at [528, 103] on input "Ride with Norman Reedus 106: The Keys with Peter Fonda" at bounding box center [508, 107] width 522 height 29
click at [711, 452] on span "AMCNVR0000050712" at bounding box center [721, 462] width 27 height 27
click at [711, 452] on span "AMCNVR0000050712" at bounding box center [721, 462] width 27 height 27
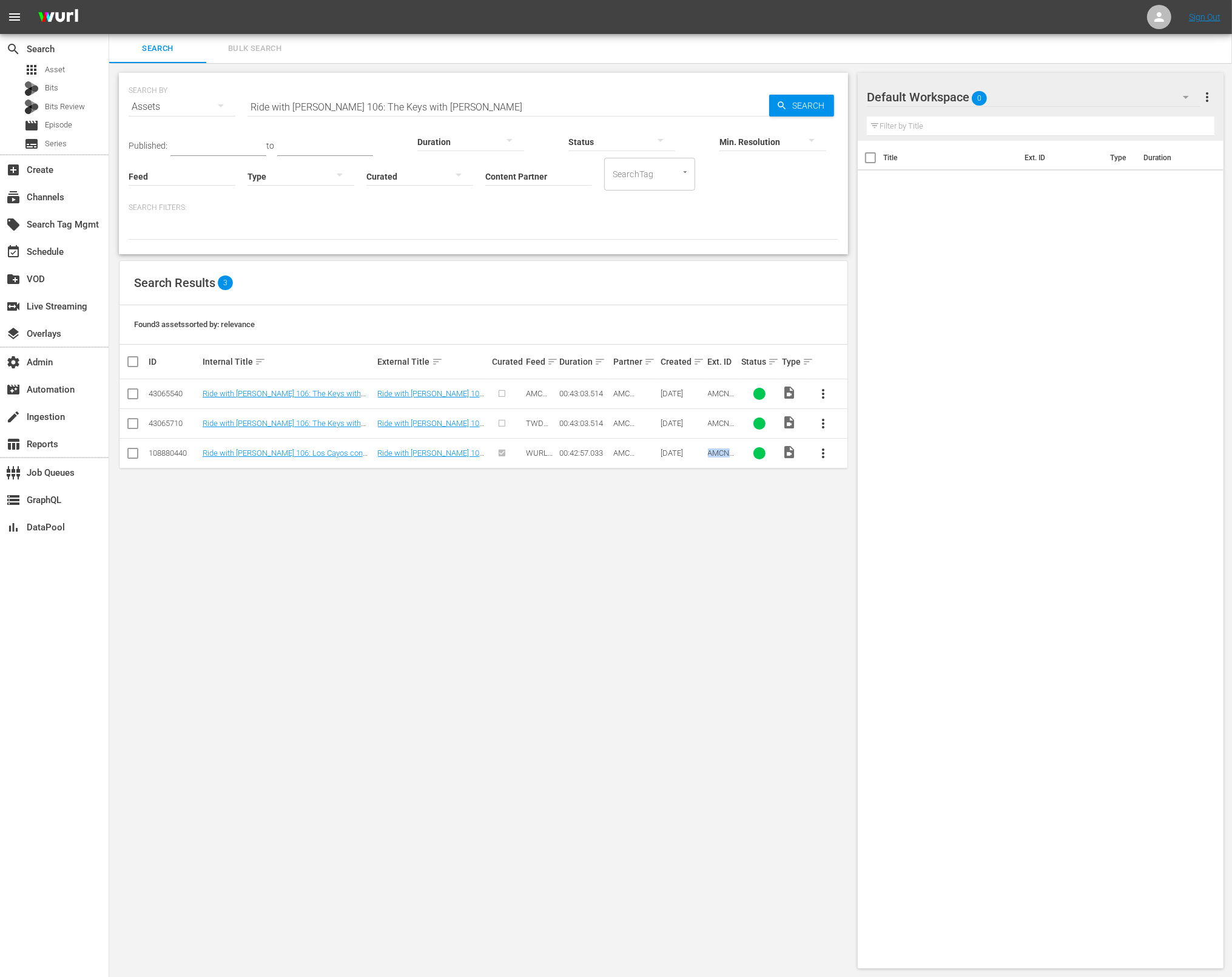
copy span "AMCNVR0000050712"
click at [449, 110] on input "Ride with Norman Reedus 106: The Keys with Peter Fonda" at bounding box center [508, 107] width 522 height 29
paste input "AMCNVR0000015601"
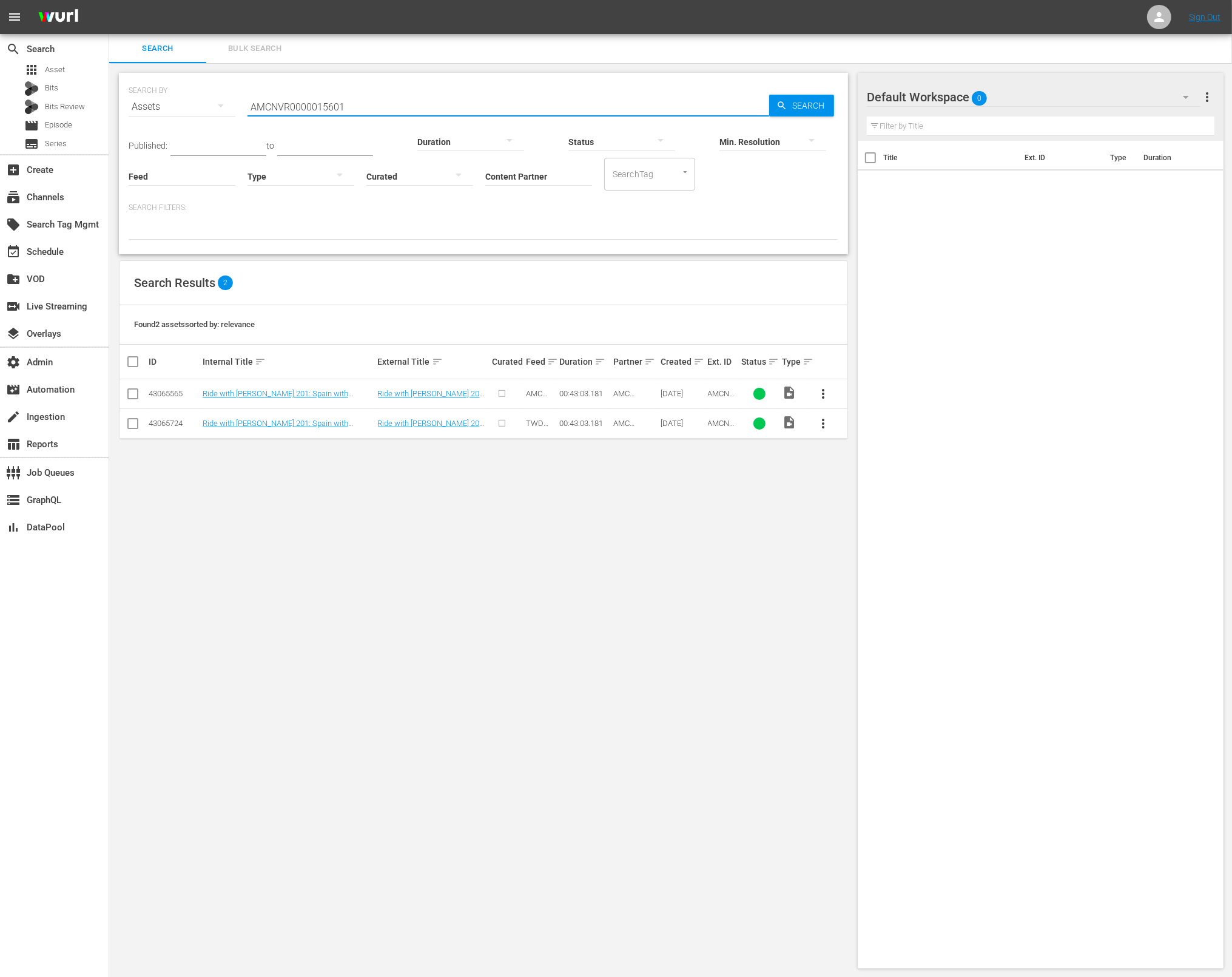
click at [440, 105] on input "AMCNVR0000015601" at bounding box center [508, 107] width 522 height 29
click at [440, 105] on input "AMCNVR0000015601" at bounding box center [508, 107] width 522 height 29
paste input "Ride with Norman Reedus 201: Spain with Jeffrey Dean Morgan"
click at [810, 105] on span "Search" at bounding box center [810, 106] width 46 height 22
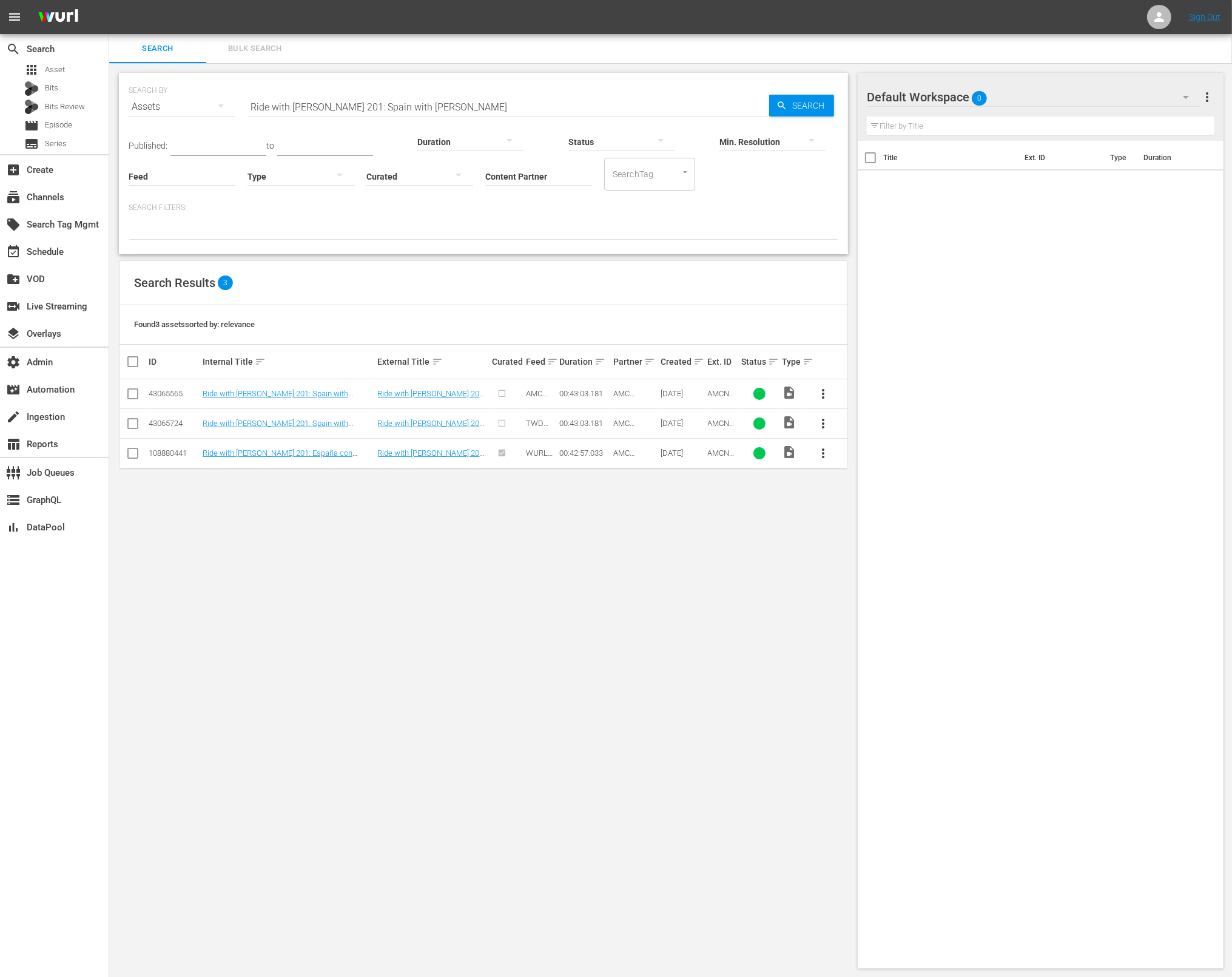
click at [720, 451] on span "AMCNVR0000050713" at bounding box center [721, 462] width 27 height 27
copy span "AMCNVR0000050713"
click at [559, 107] on input "Ride with Norman Reedus 201: Spain with Jeffrey Dean Morgan" at bounding box center [508, 107] width 522 height 29
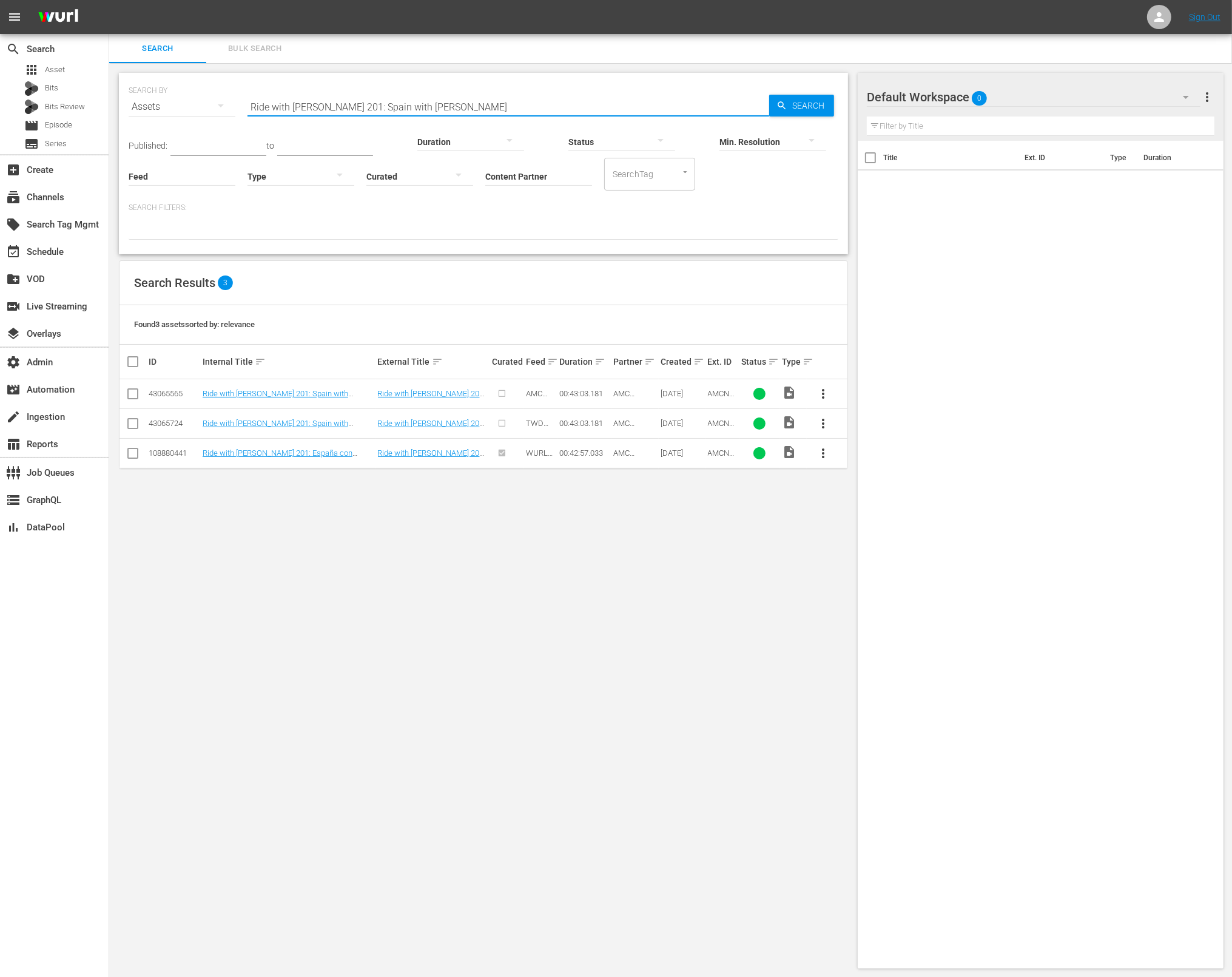
click at [559, 107] on input "Ride with Norman Reedus 201: Spain with Jeffrey Dean Morgan" at bounding box center [508, 107] width 522 height 29
paste input "AMCNVR0000050713"
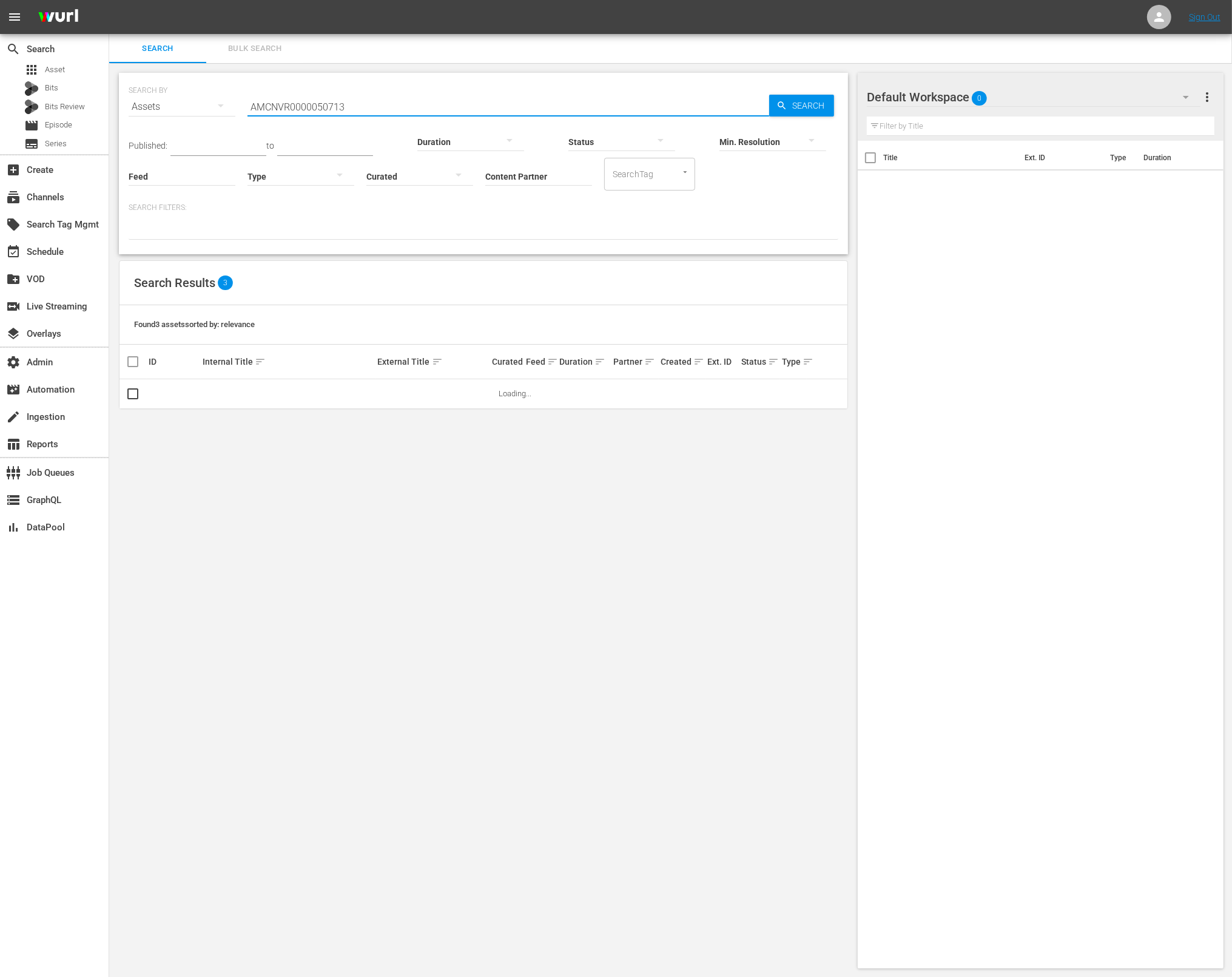
click at [387, 104] on input "AMCNVR0000050713" at bounding box center [508, 107] width 522 height 29
drag, startPoint x: 434, startPoint y: 105, endPoint x: 258, endPoint y: 106, distance: 176.0
click at [253, 104] on input "AMCNVR0000050713" at bounding box center [508, 107] width 522 height 29
click at [397, 104] on input "AMCNVR0000050713" at bounding box center [508, 107] width 522 height 29
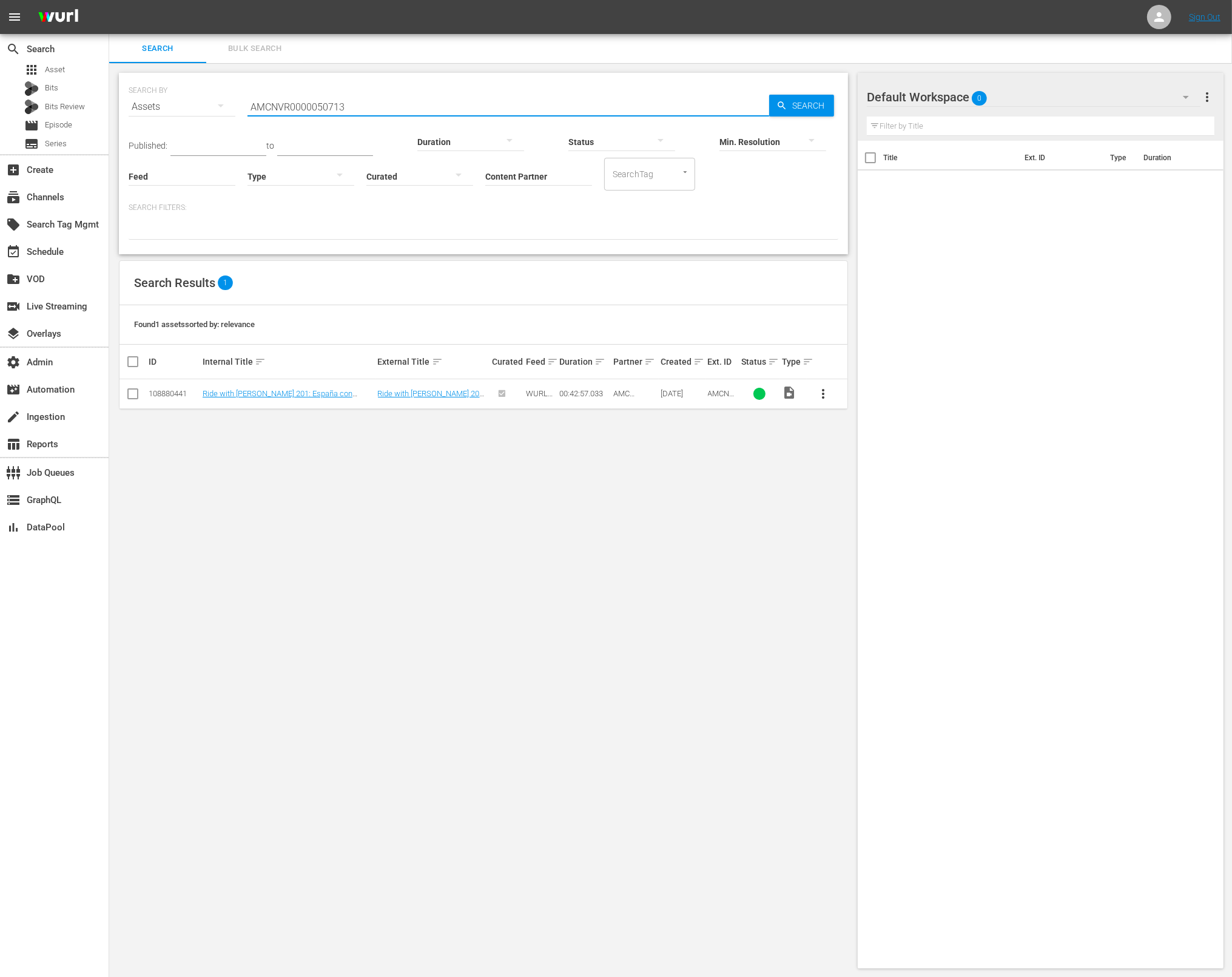
click at [397, 104] on input "AMCNVR0000050713" at bounding box center [508, 107] width 522 height 29
paste input "15602"
click at [425, 99] on input "AMCNVR0000015602" at bounding box center [508, 107] width 522 height 29
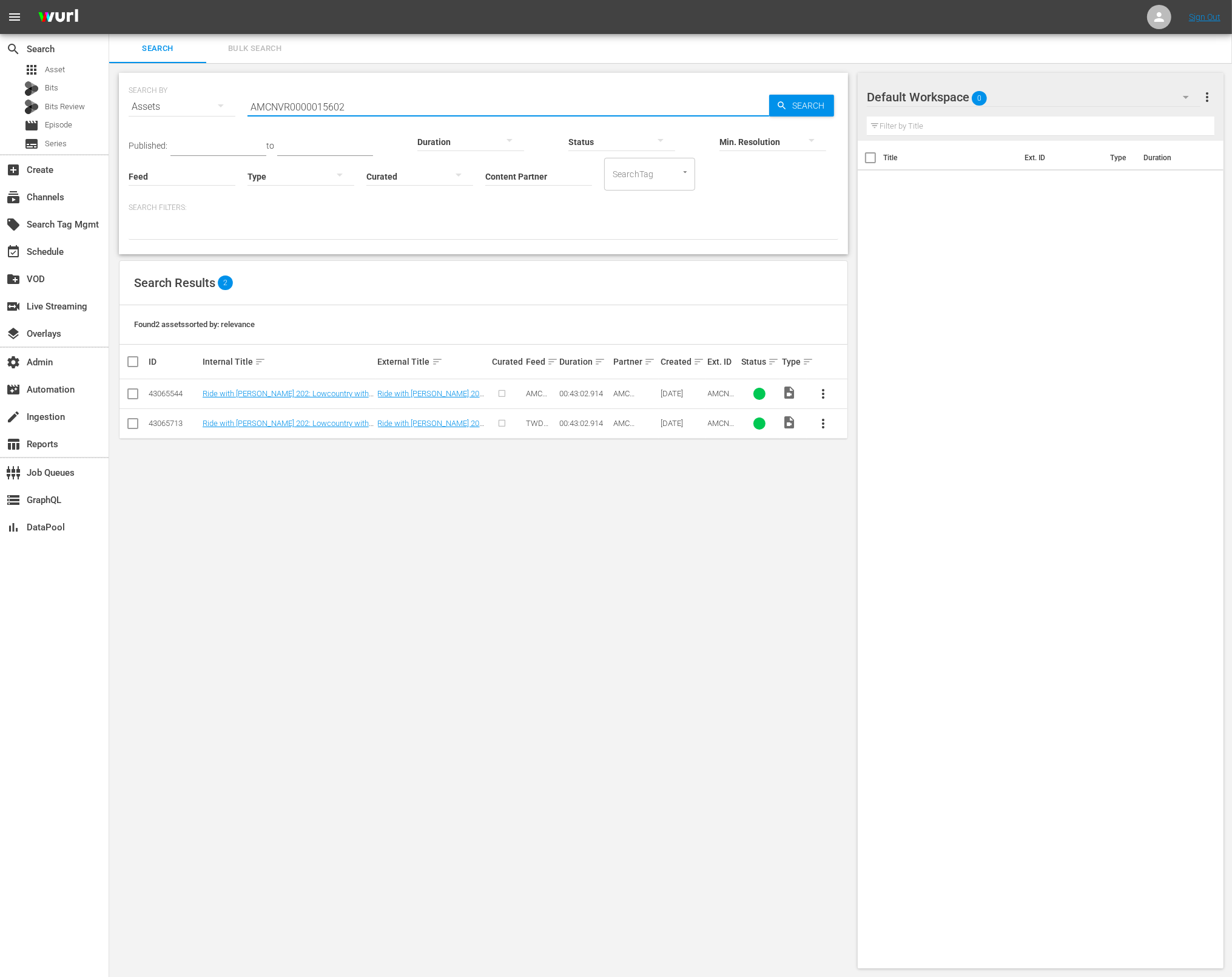
paste input "Ride with Norman Reedus 202: Lowcountry with Dave Chappelle"
click at [809, 106] on span "Search" at bounding box center [810, 106] width 46 height 22
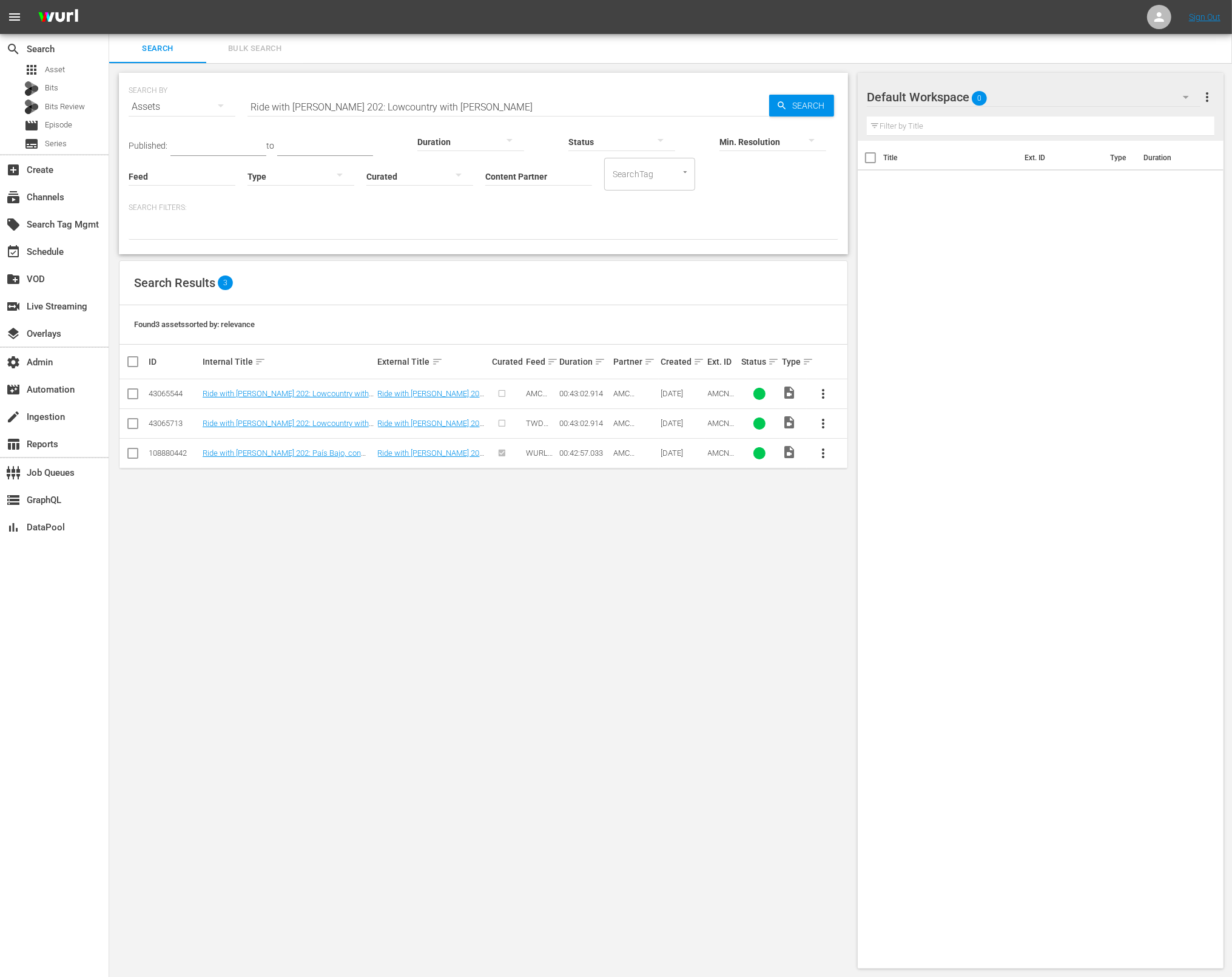
click at [708, 453] on span "AMCNVR0000050810" at bounding box center [721, 462] width 27 height 27
copy span "AMCNVR0000050810"
click at [574, 96] on input "Ride with Norman Reedus 202: Lowcountry with Dave Chappelle" at bounding box center [508, 107] width 522 height 29
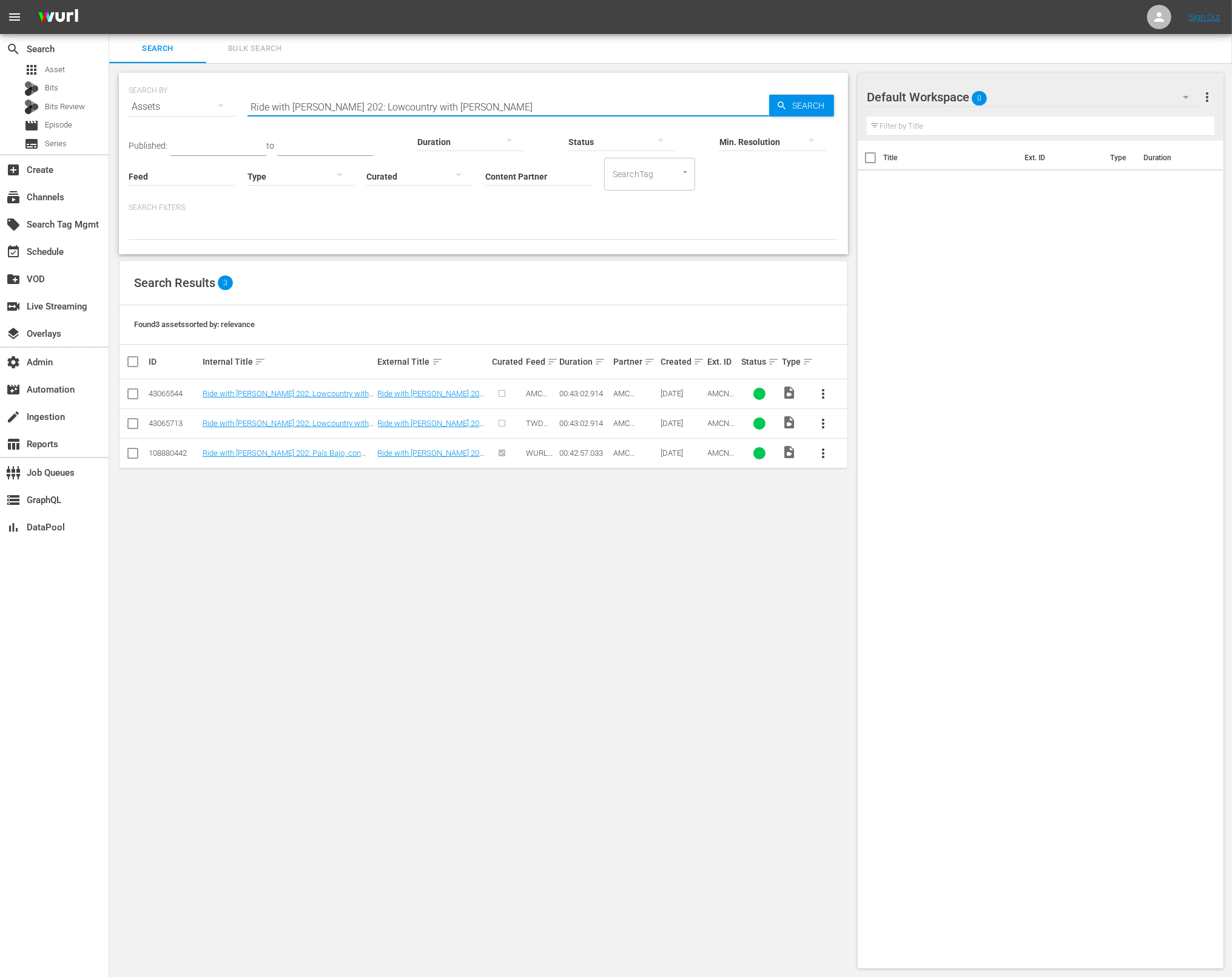
click at [574, 96] on input "Ride with Norman Reedus 202: Lowcountry with Dave Chappelle" at bounding box center [508, 107] width 522 height 29
paste input "3: California: Joshua Tre"
click at [797, 110] on span "Search" at bounding box center [810, 106] width 46 height 22
click at [723, 452] on span "AMCNVR0000050811" at bounding box center [721, 462] width 27 height 27
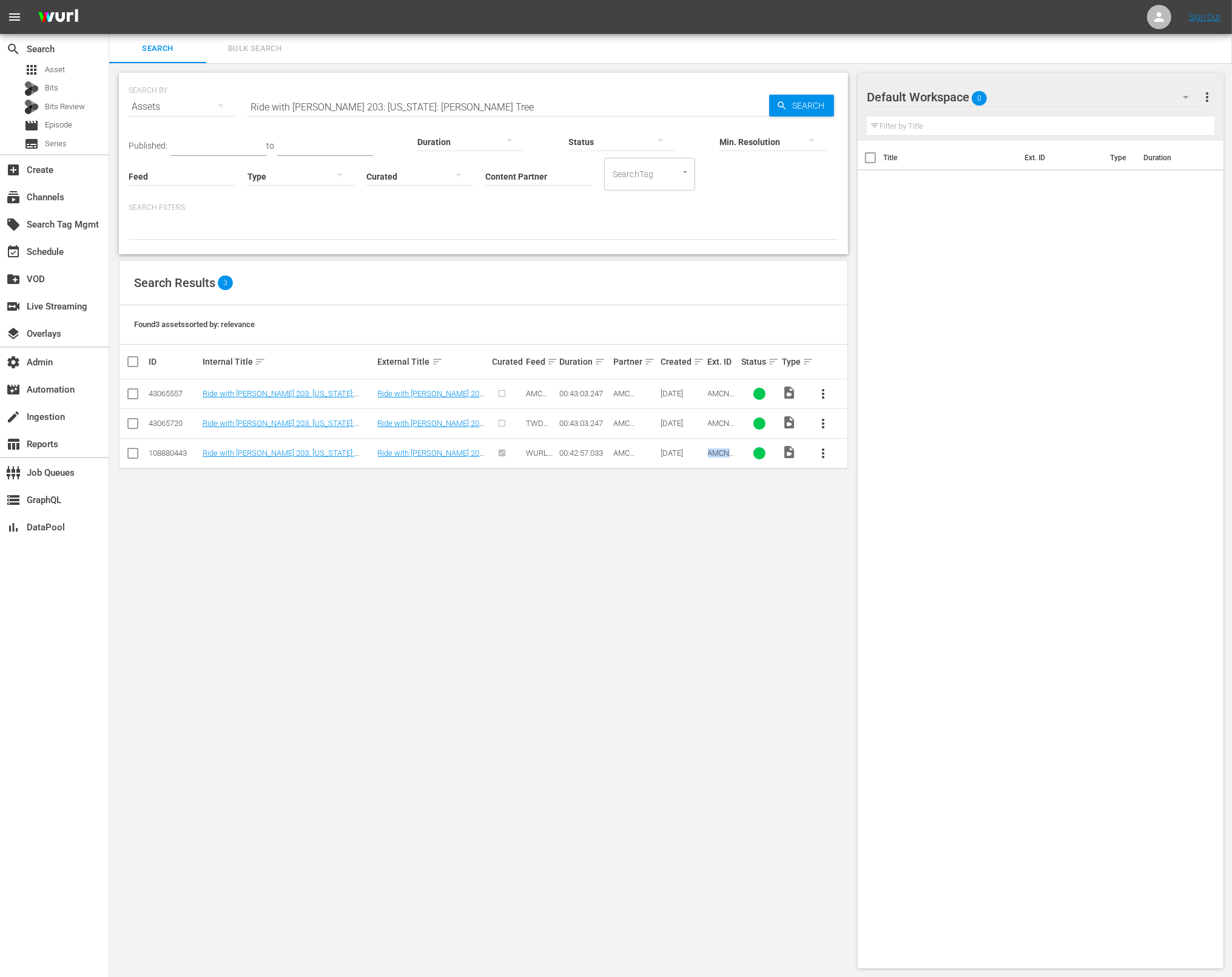
copy span "AMCNVR0000050811"
click at [422, 95] on input "Ride with Norman Reedus 203: California: Joshua Tree" at bounding box center [508, 107] width 522 height 29
paste input "AMCNVR0000015604"
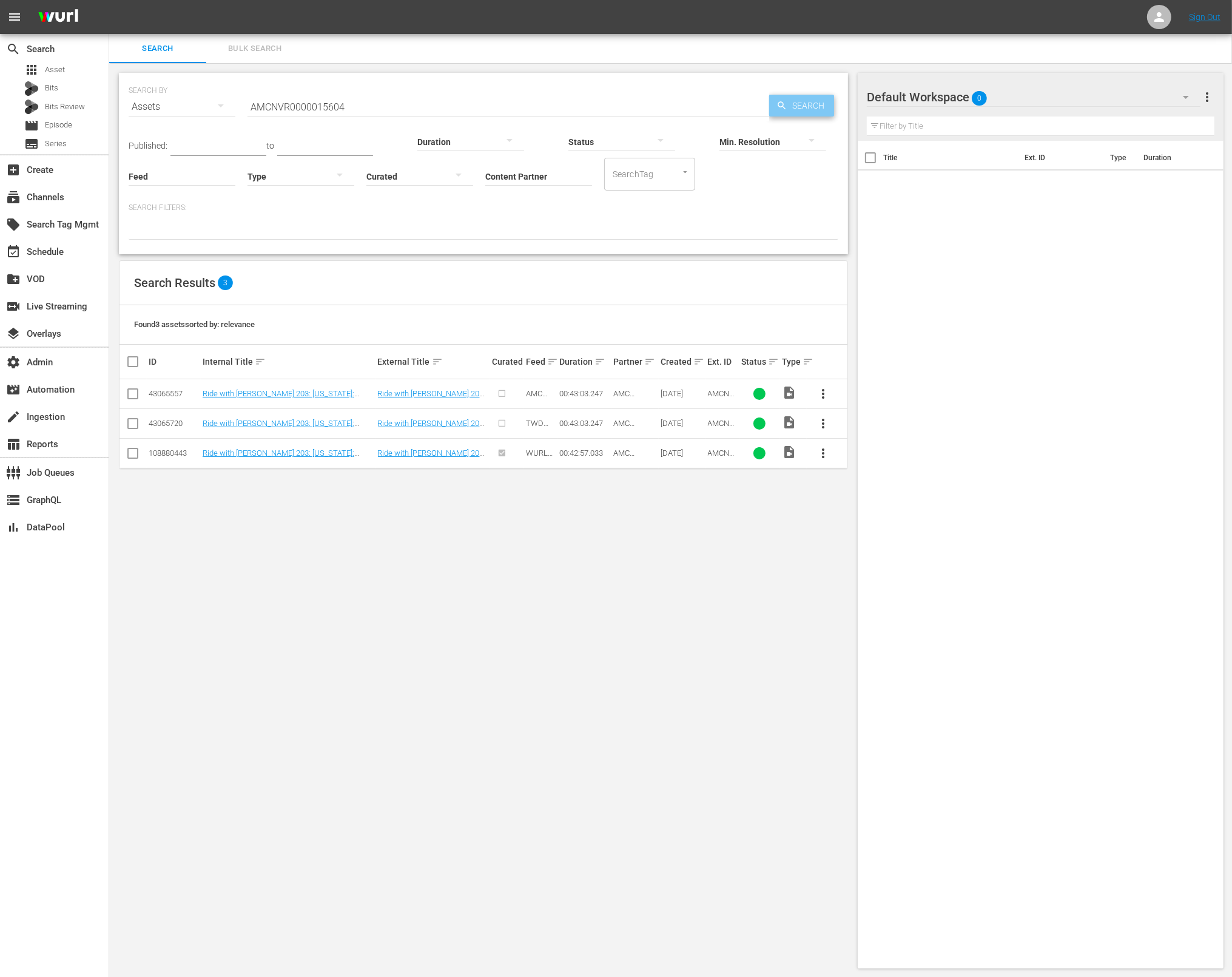
drag, startPoint x: 788, startPoint y: 107, endPoint x: 693, endPoint y: 116, distance: 95.4
click at [788, 107] on span "Search" at bounding box center [810, 106] width 46 height 22
click at [417, 113] on div "Duration" at bounding box center [471, 134] width 107 height 44
click at [402, 107] on input "AMCNVR0000015604" at bounding box center [508, 107] width 522 height 29
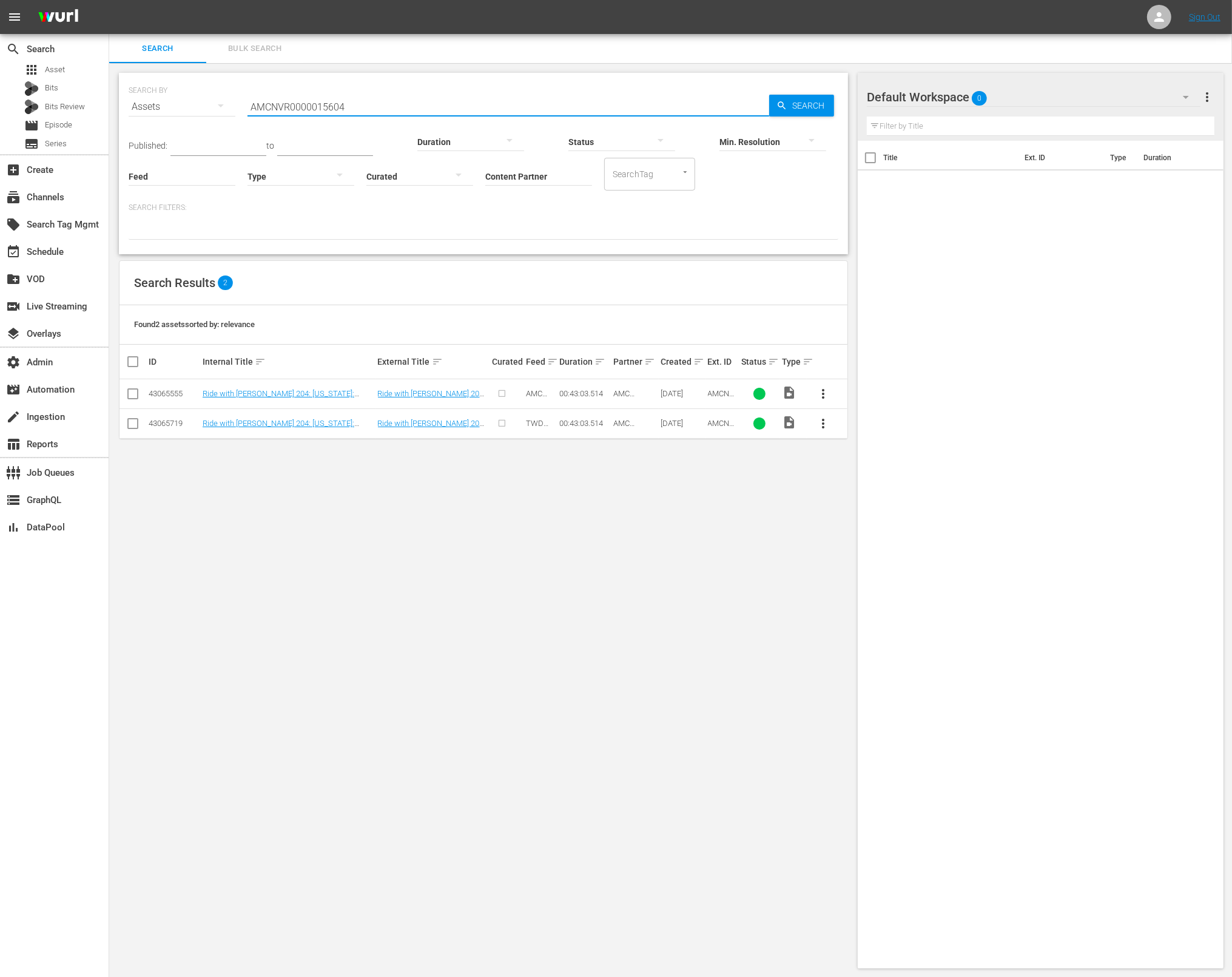
click at [374, 105] on input "AMCNVR0000015604" at bounding box center [508, 107] width 522 height 29
click at [374, 105] on input "AMCNVR0000015604" at bounding box center [508, 107] width 522 height 29
paste input "Ride with Norman Reedus 204: New Mexico: White Sands"
click at [807, 104] on span "Search" at bounding box center [810, 106] width 46 height 22
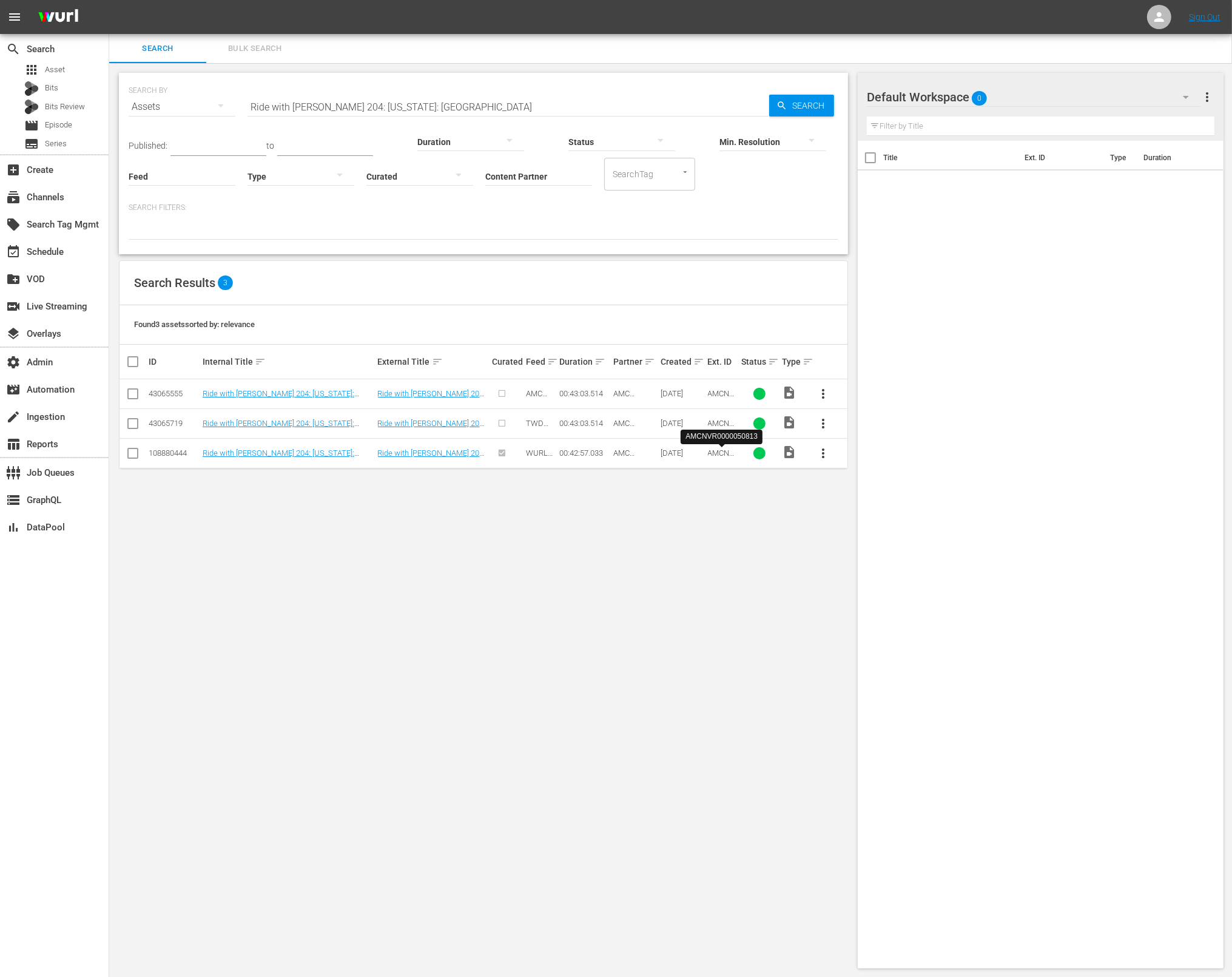
click at [719, 453] on span "AMCNVR0000050813" at bounding box center [721, 462] width 27 height 27
copy span "AMCNVR0000050813"
click at [715, 453] on span "AMCNVR0000050813" at bounding box center [721, 462] width 27 height 27
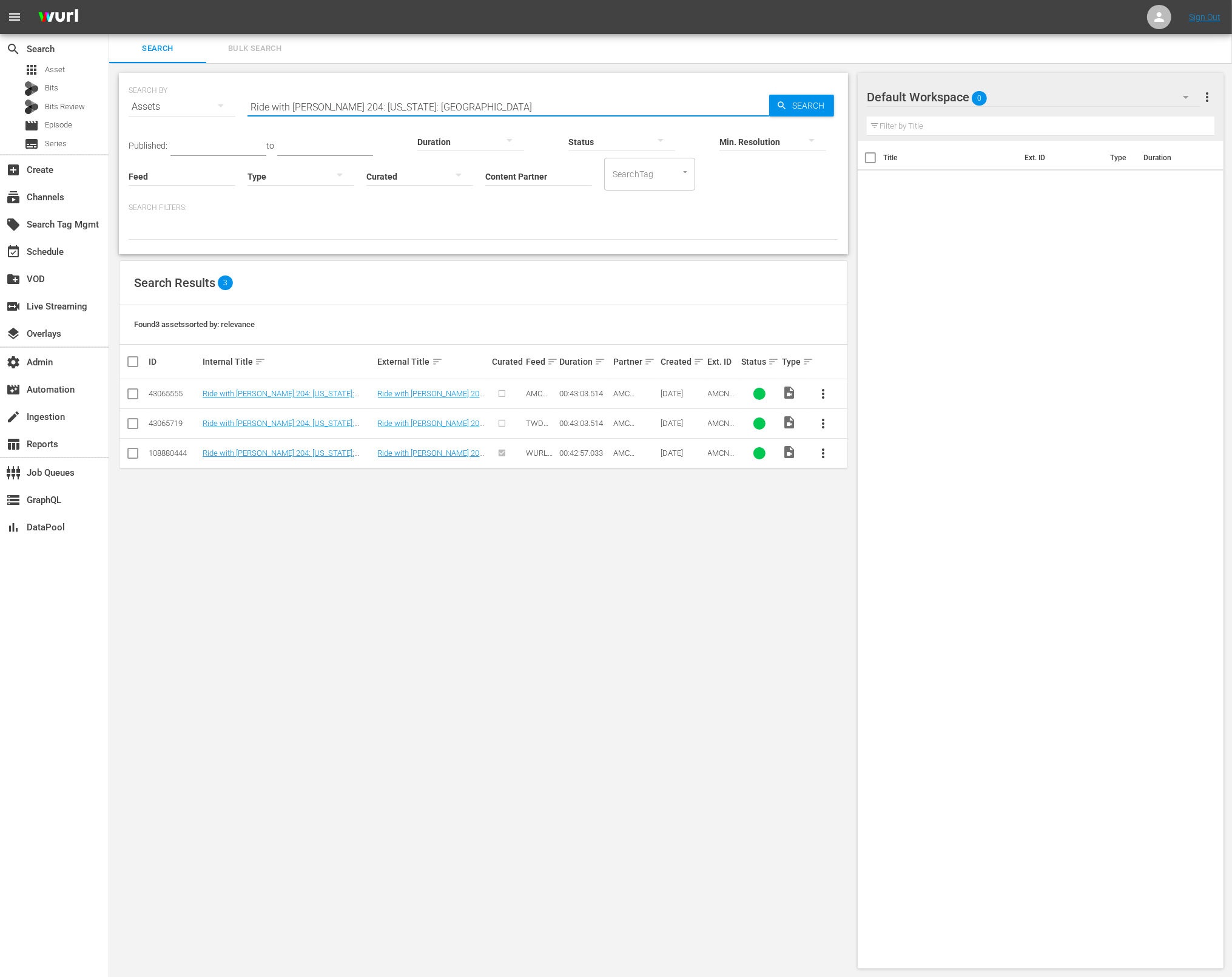
click at [539, 105] on input "Ride with Norman Reedus 204: New Mexico: White Sands" at bounding box center [508, 107] width 522 height 29
click at [539, 105] on input "Ride with Norman Reedus 204: New Mexico: White Sands" at bounding box center [508, 107] width 522 height 29
paste input "AMCNVR0000050813"
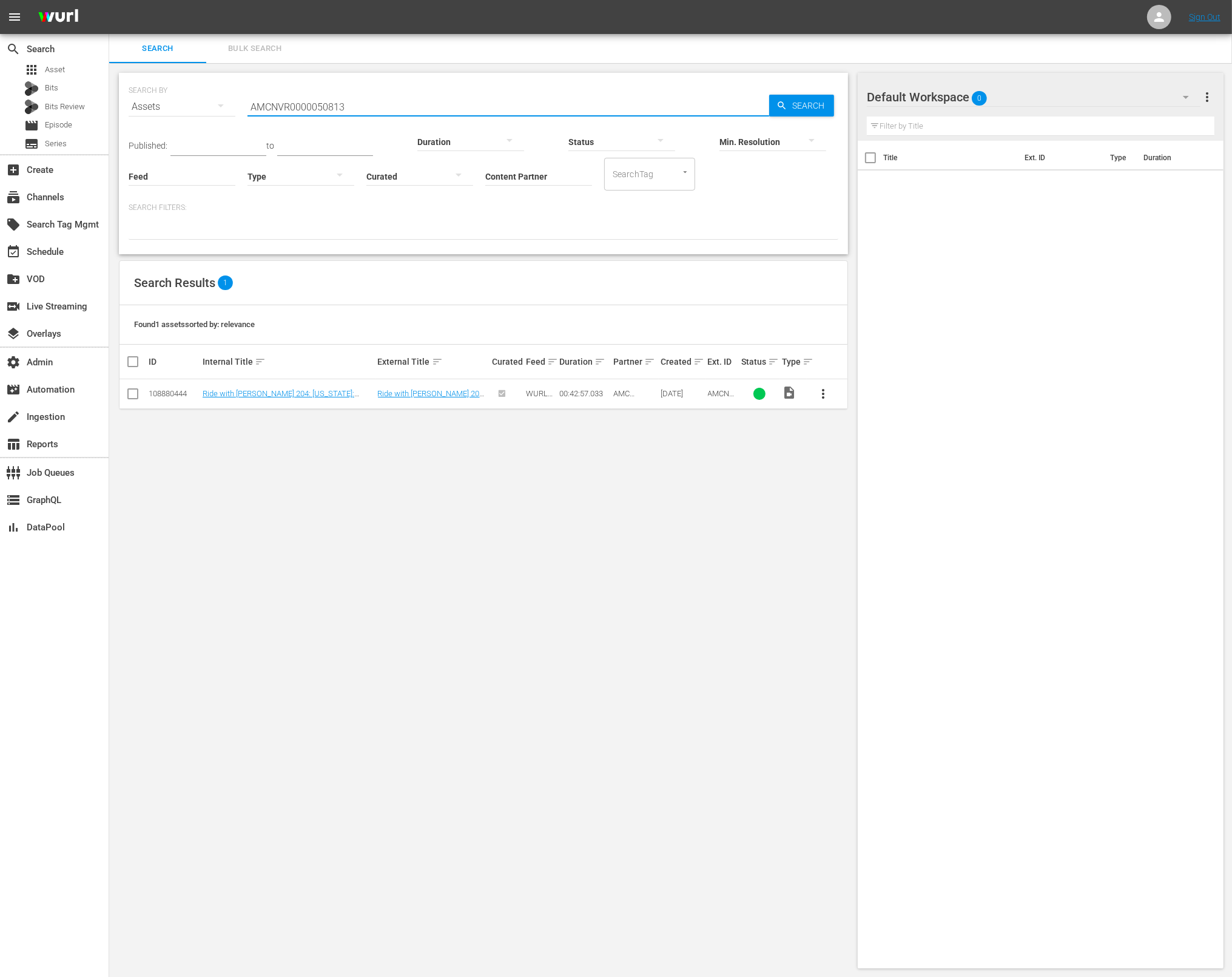
click at [384, 102] on input "AMCNVR0000050813" at bounding box center [508, 107] width 522 height 29
paste input "Ride with Norman Reedus 205: Hawaii: The Big Island"
click at [833, 105] on span "Search" at bounding box center [810, 106] width 46 height 22
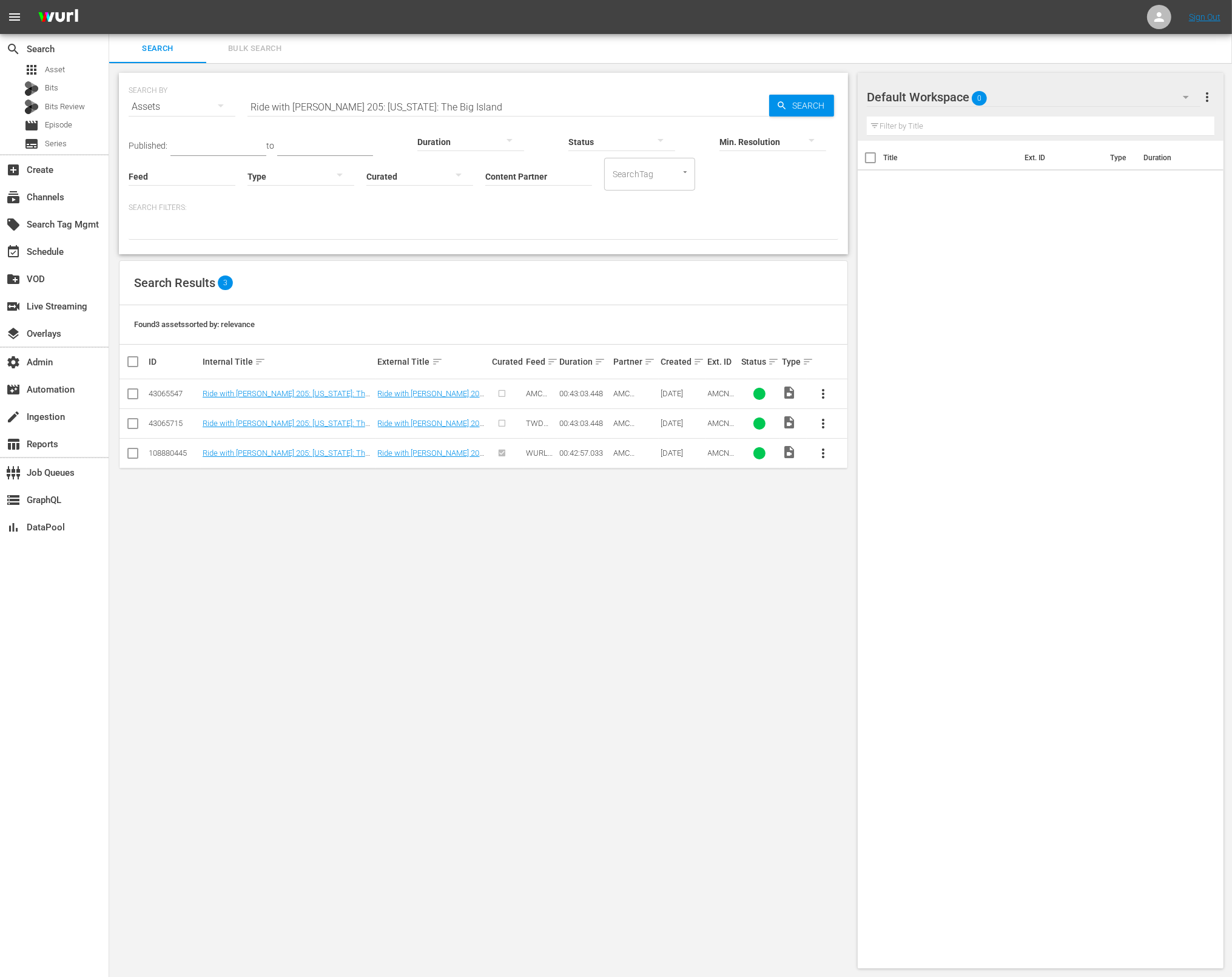
click at [719, 455] on span "AMCNVR0000050812" at bounding box center [721, 462] width 27 height 27
click at [718, 455] on span "AMCNVR0000050812" at bounding box center [721, 462] width 27 height 27
copy span "AMCNVR0000050812"
click at [506, 103] on input "Ride with Norman Reedus 205: Hawaii: The Big Island" at bounding box center [508, 107] width 522 height 29
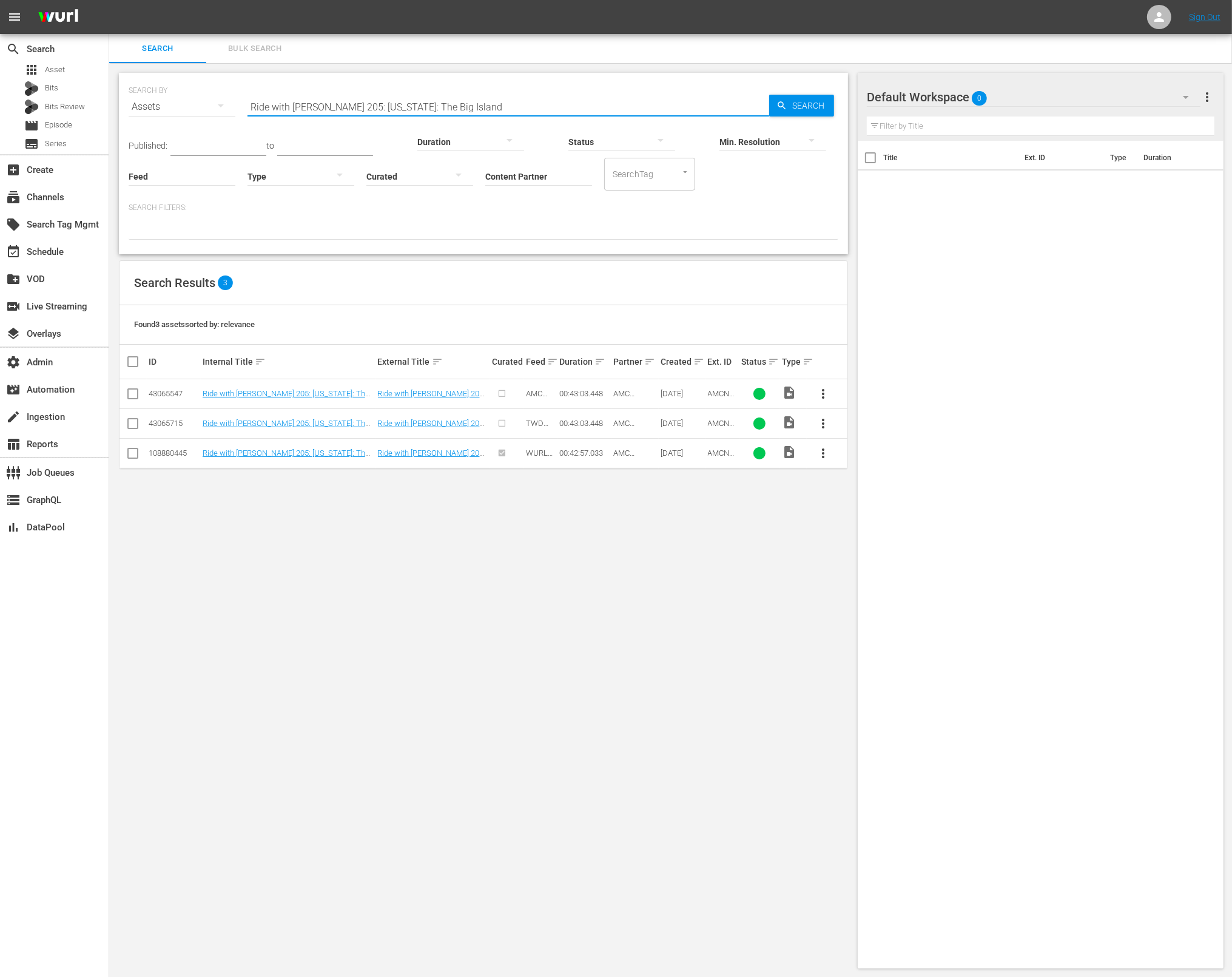
click at [506, 103] on input "Ride with Norman Reedus 205: Hawaii: The Big Island" at bounding box center [508, 107] width 522 height 29
paste input "6: My New York"
click at [799, 106] on span "Search" at bounding box center [810, 106] width 46 height 22
click at [716, 453] on span "AMCNVR0000050814" at bounding box center [721, 462] width 27 height 27
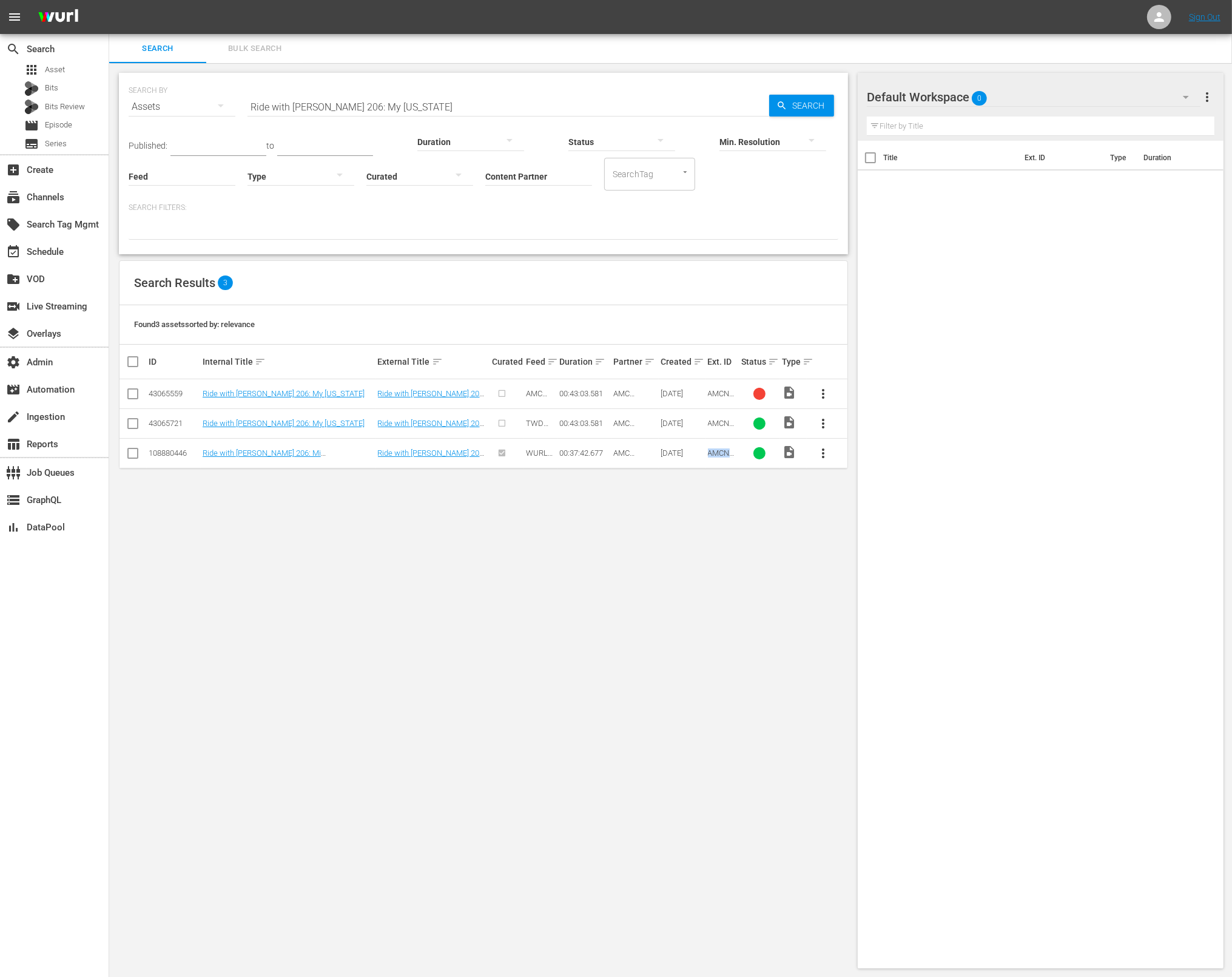
copy span "AMCNVR0000050814"
click at [417, 98] on input "Ride with Norman Reedus 206: My New York" at bounding box center [508, 107] width 522 height 29
paste input "301: England: A Walking Dead Reunion"
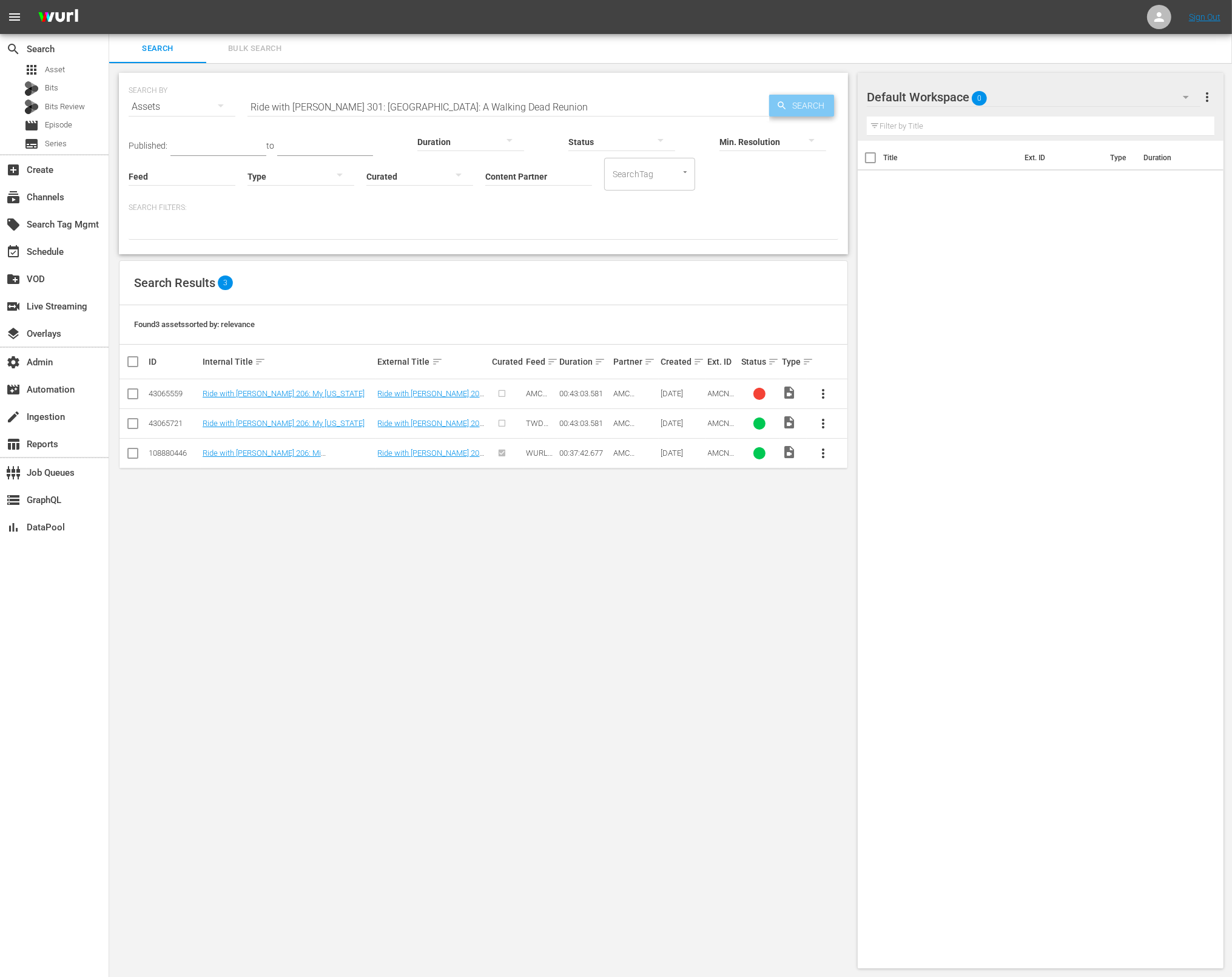
click at [804, 107] on span "Search" at bounding box center [810, 106] width 46 height 22
click at [579, 99] on input "Ride with Norman Reedus 301: England: A Walking Dead Reunion" at bounding box center [508, 107] width 522 height 29
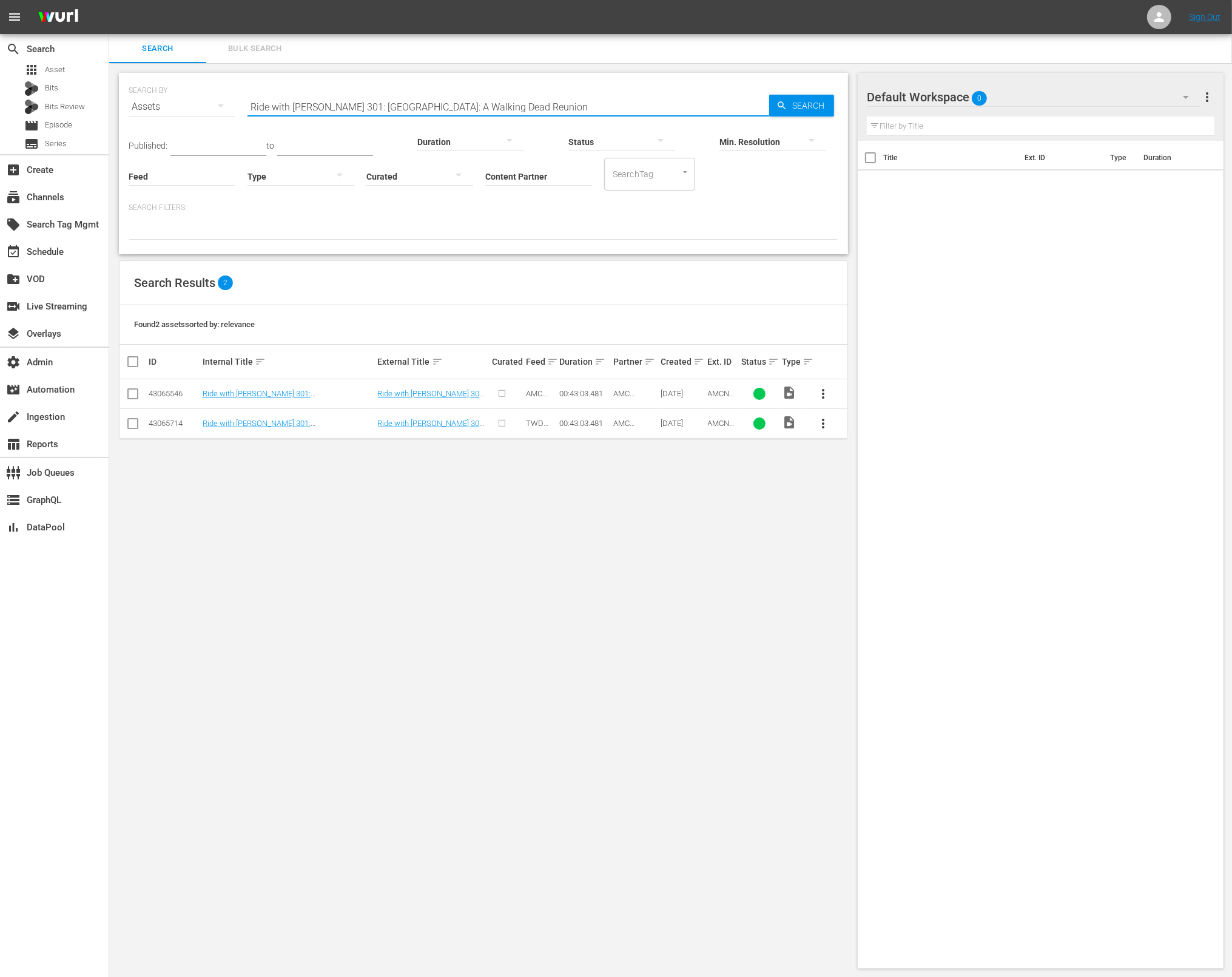
click at [585, 100] on input "Ride with Norman Reedus 301: England: A Walking Dead Reunion" at bounding box center [508, 107] width 522 height 29
click at [564, 104] on input "Ride with Norman Reedus 301: England: A Walking Dead Reunion" at bounding box center [508, 107] width 522 height 29
click at [553, 106] on input "Ride with Norman Reedus 301: England: A Walking Dead Reunion" at bounding box center [508, 107] width 522 height 29
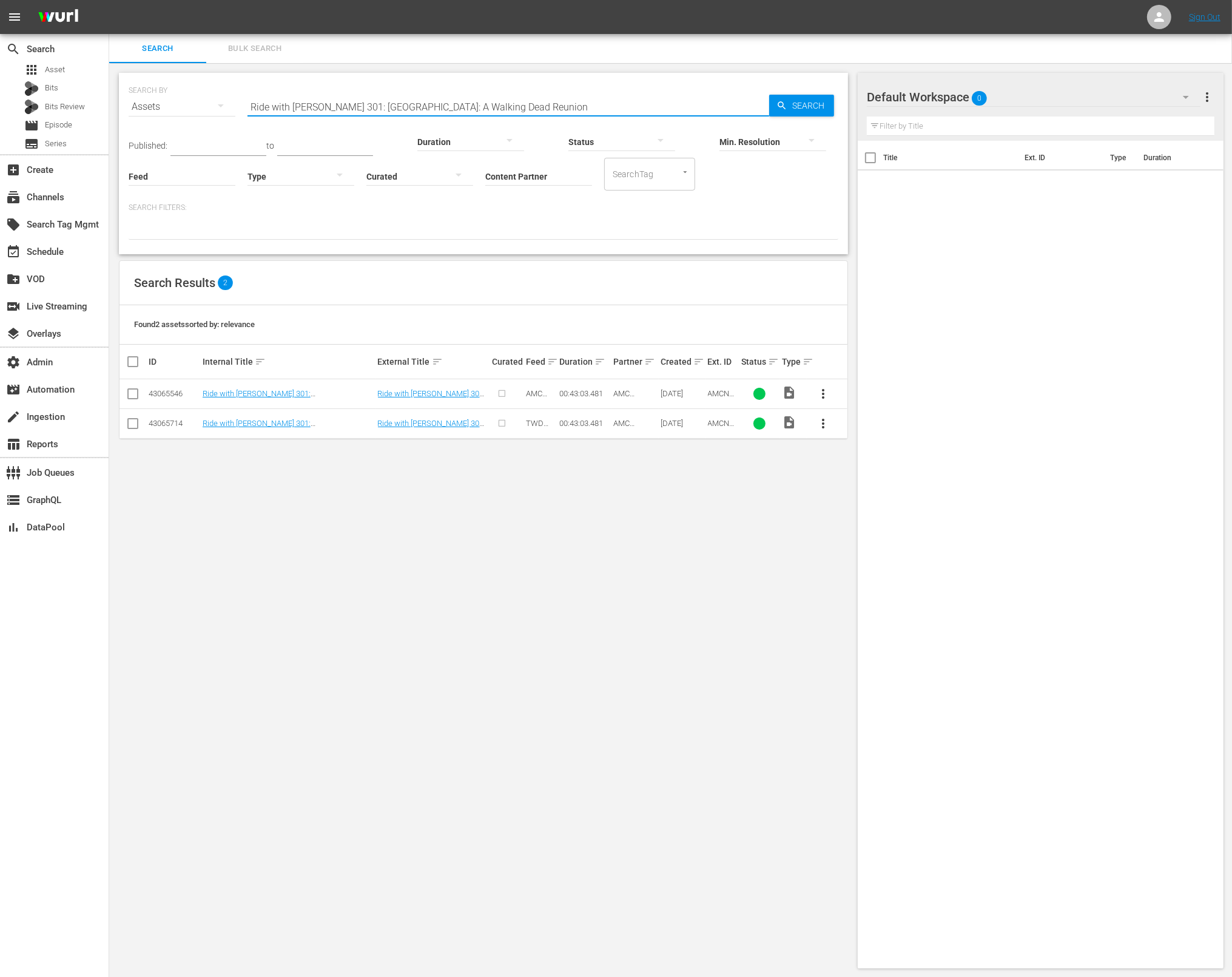
click at [554, 106] on input "Ride with Norman Reedus 301: England: A Walking Dead Reunion" at bounding box center [508, 107] width 522 height 29
click at [567, 105] on input "Ride with Norman Reedus 301: England: A Walking Dead Reunion" at bounding box center [508, 107] width 522 height 29
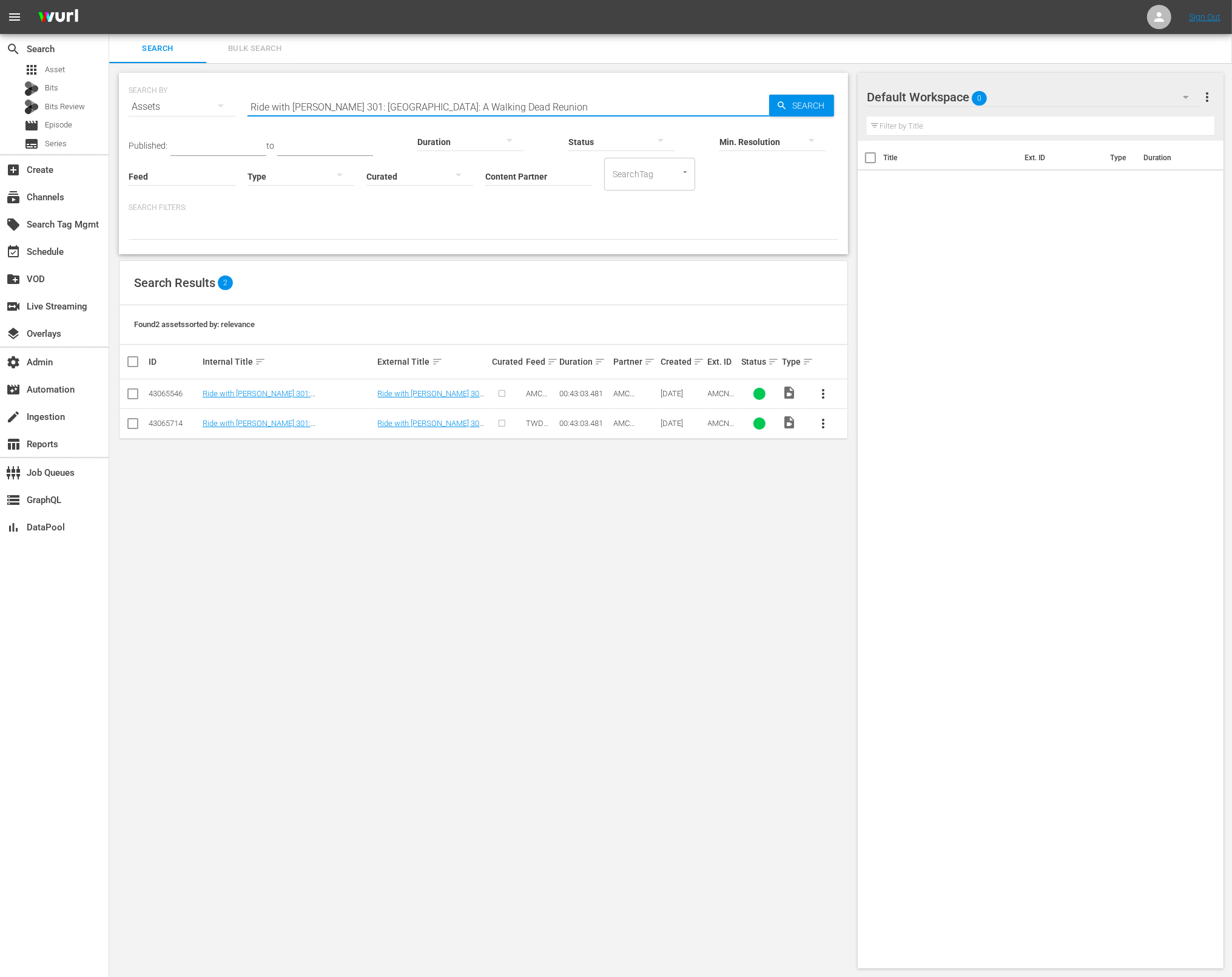
click at [567, 105] on input "Ride with Norman Reedus 301: England: A Walking Dead Reunion" at bounding box center [508, 107] width 522 height 29
paste input "2: Bay Area with Steven Yeu"
click at [810, 107] on span "Search" at bounding box center [810, 106] width 46 height 22
click at [471, 114] on div "Duration" at bounding box center [471, 134] width 107 height 44
click at [471, 114] on div "Duration" at bounding box center [471, 134] width 107 height 44
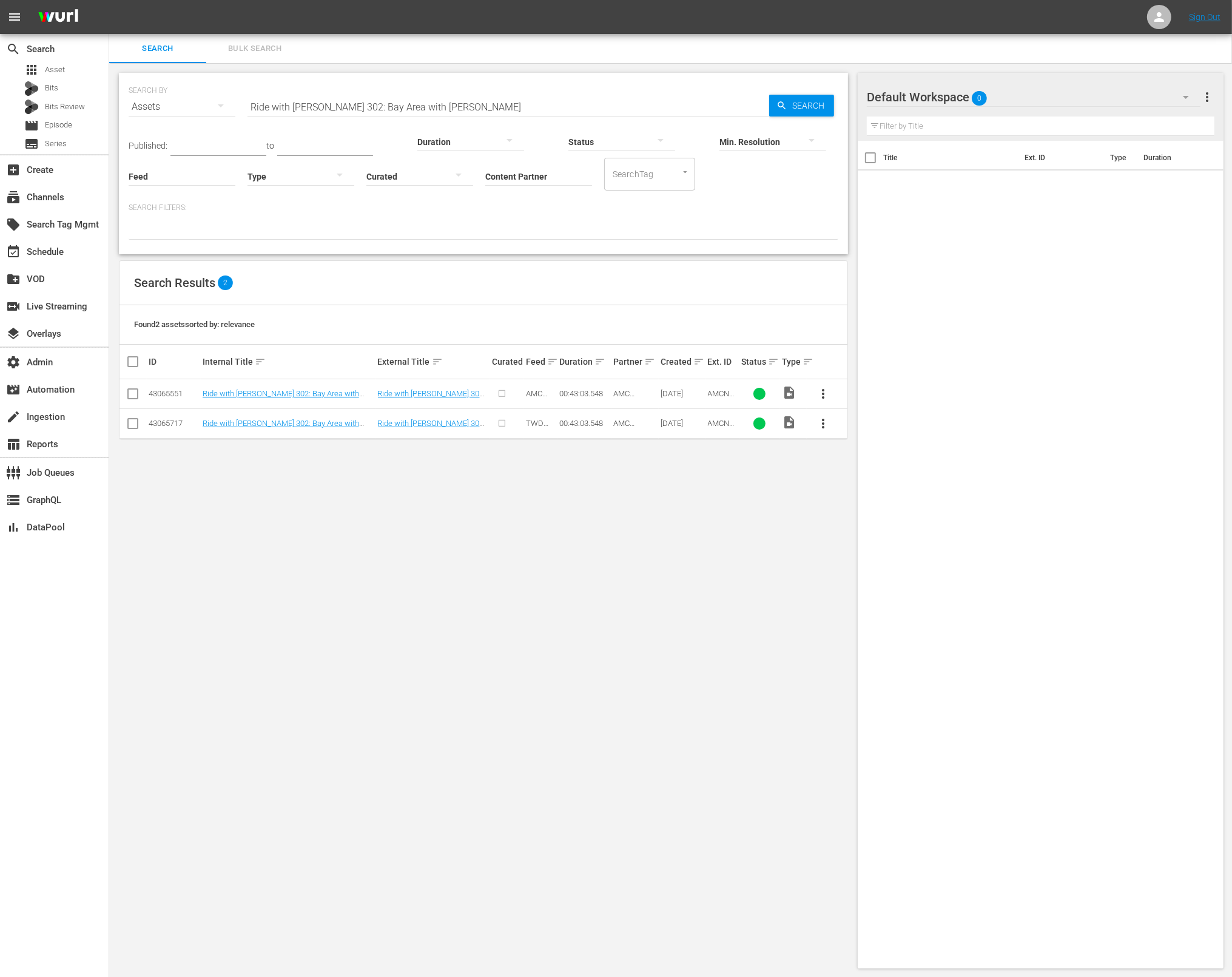
click at [469, 108] on input "Ride with Norman Reedus 302: Bay Area with Steven Yeun" at bounding box center [508, 107] width 522 height 29
paste input "3: Scotland with Melissa McBride"
click at [824, 110] on span "Search" at bounding box center [810, 106] width 46 height 22
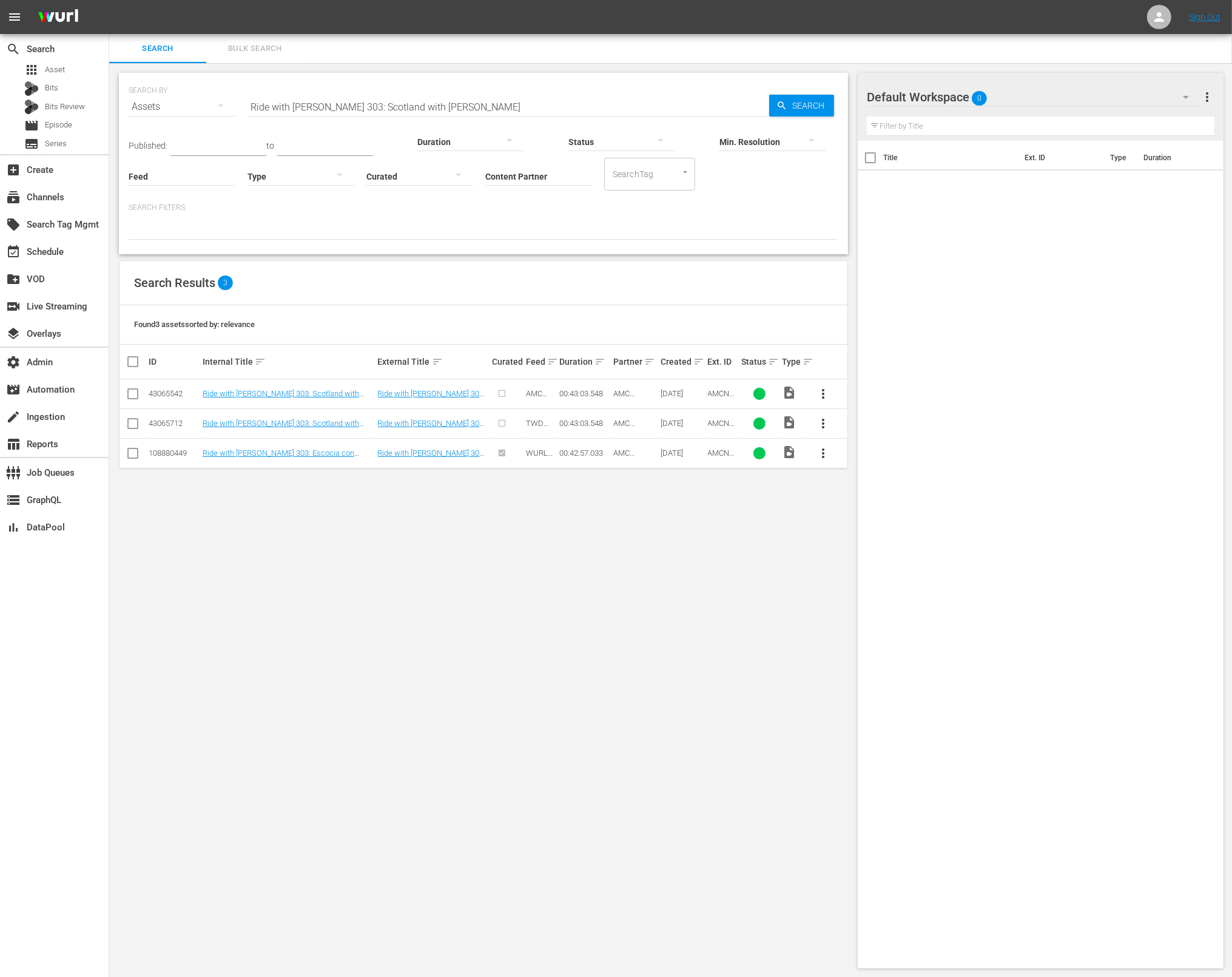
click at [714, 456] on span "AMCNVR0000050817" at bounding box center [721, 462] width 27 height 27
click at [713, 456] on span "AMCNVR0000050817" at bounding box center [721, 462] width 27 height 27
copy span "AMCNVR0000050817"
click at [358, 93] on input "Ride with Norman Reedus 303: Scotland with Melissa McBride" at bounding box center [508, 107] width 522 height 29
click at [359, 94] on input "Ride with Norman Reedus 303: Scotland with Melissa McBride" at bounding box center [508, 107] width 522 height 29
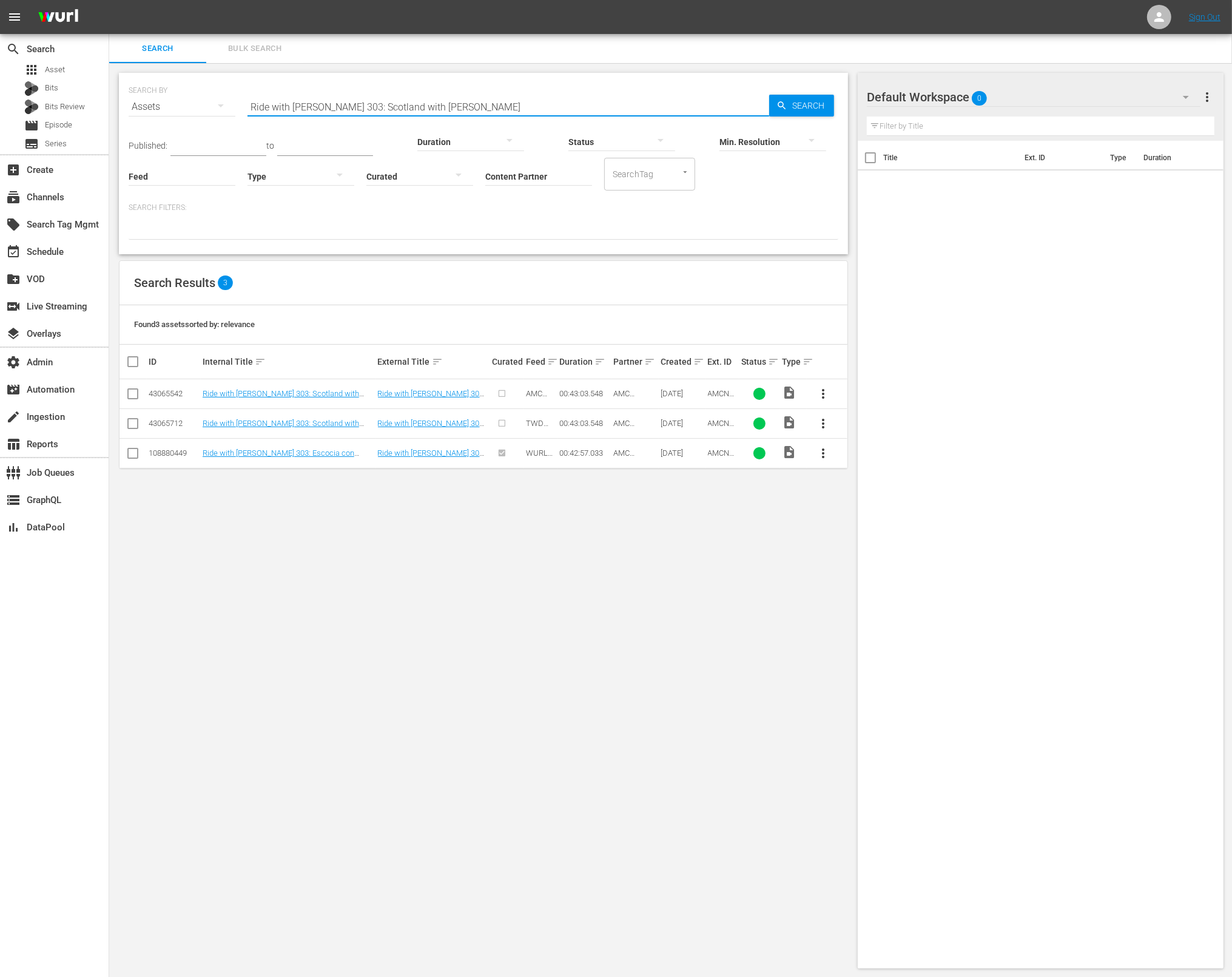
click at [360, 94] on input "Ride with Norman Reedus 303: Scotland with Melissa McBride" at bounding box center [508, 107] width 522 height 29
paste input "4: Valley of the Sun with Austin Amelio"
click at [788, 107] on span "Search" at bounding box center [810, 106] width 46 height 22
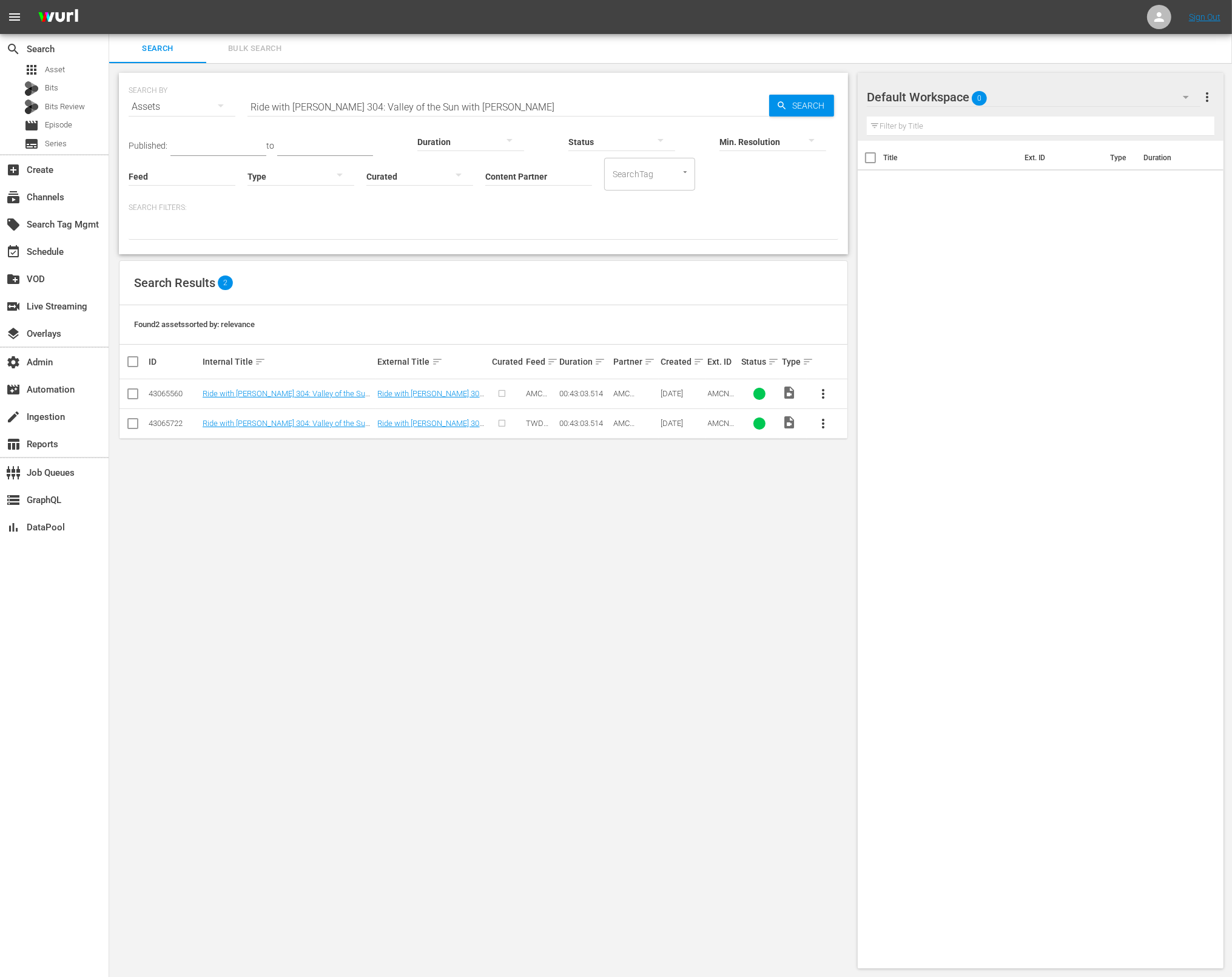
click at [424, 100] on input "Ride with Norman Reedus 304: Valley of the Sun with Austin Amelio" at bounding box center [508, 107] width 522 height 29
paste input "5: Lone Star State with Sean Patrick Flanery"
click at [804, 102] on span "Search" at bounding box center [810, 106] width 46 height 22
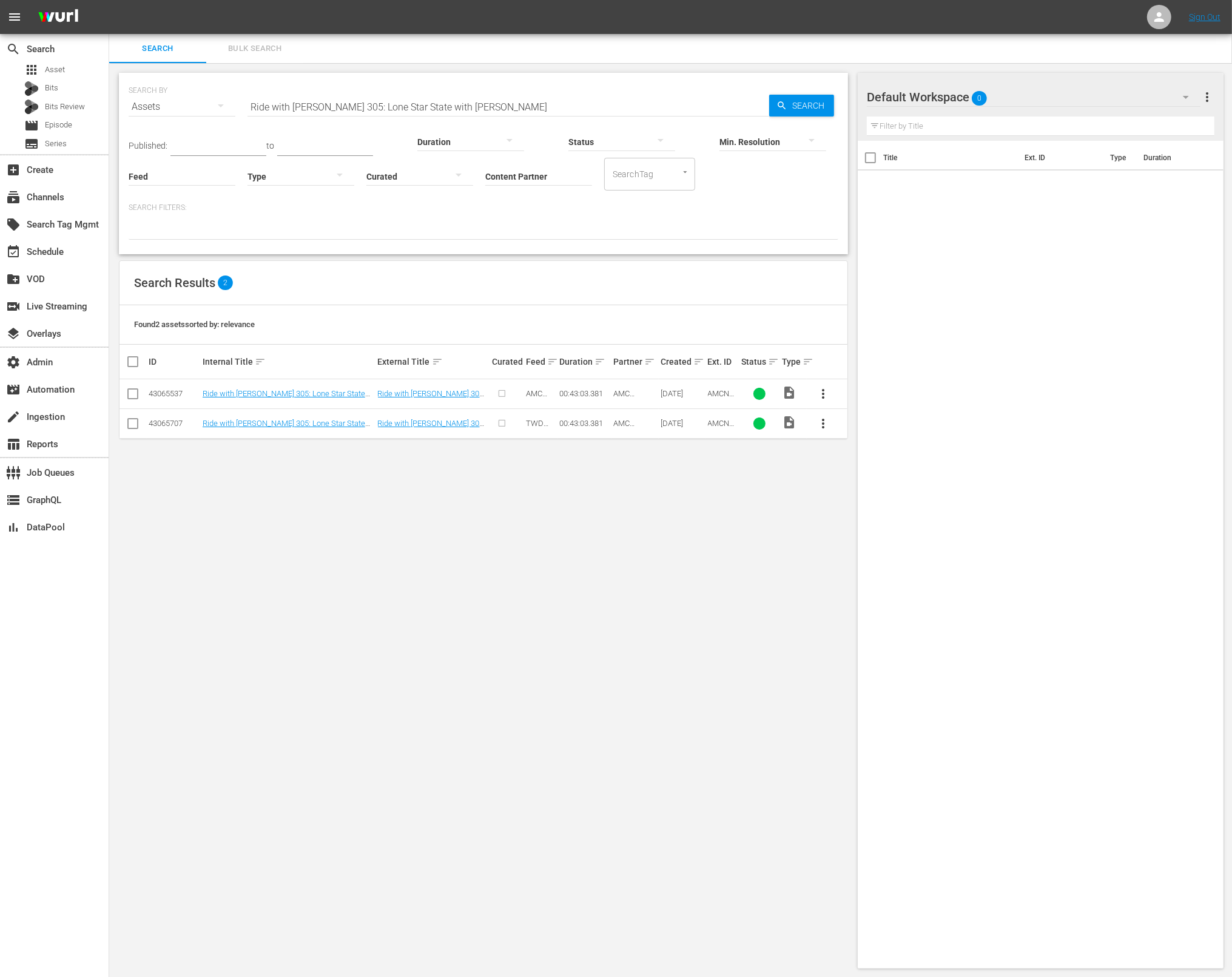
click at [406, 90] on div "SEARCH BY Search By Assets Search ID, Title, Description, Keywords, or Category…" at bounding box center [484, 99] width 710 height 44
click at [630, 105] on input "Ride with Norman Reedus 305: Lone Star State with Sean Patrick Flanery" at bounding box center [508, 107] width 522 height 29
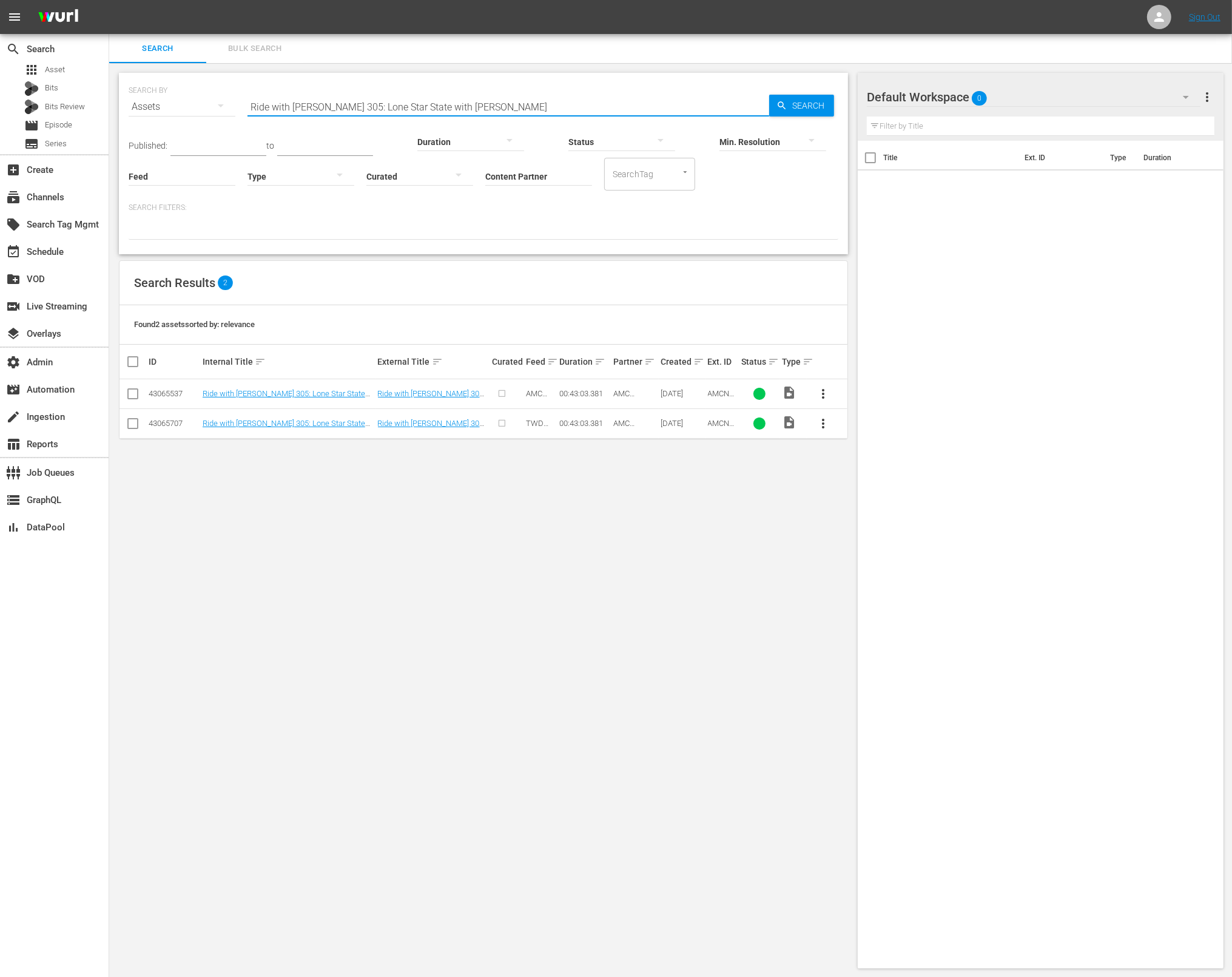
click at [630, 105] on input "Ride with Norman Reedus 305: Lone Star State with Sean Patrick Flanery" at bounding box center [508, 107] width 522 height 29
paste input "AMCNVR0000015612"
drag, startPoint x: 410, startPoint y: 110, endPoint x: 206, endPoint y: 108, distance: 204.0
click at [206, 108] on div "SEARCH BY Search By Assets Search ID, Title, Description, Keywords, or Category…" at bounding box center [484, 99] width 710 height 44
click at [390, 97] on input "AMCNVR0000015612" at bounding box center [508, 107] width 522 height 29
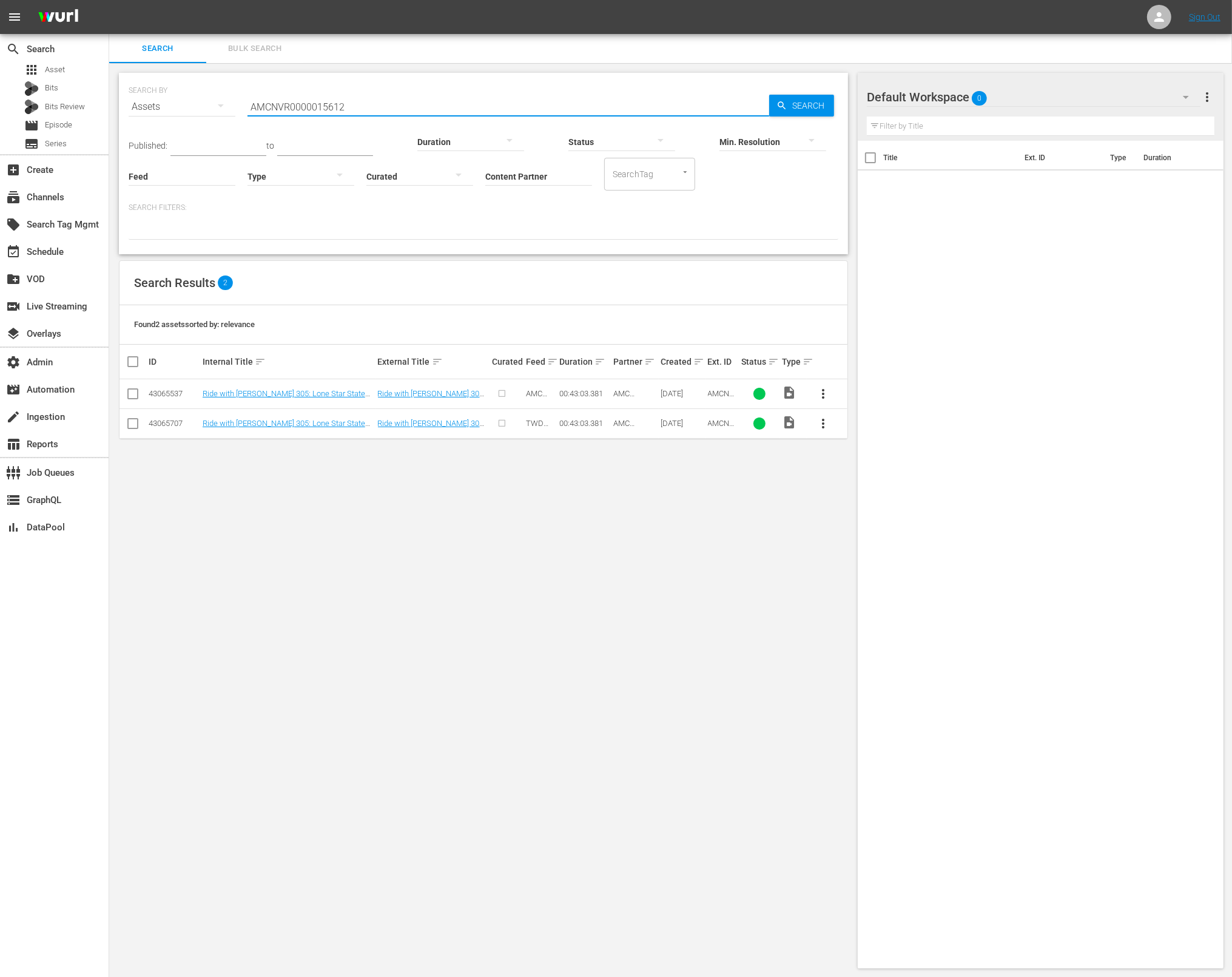
click at [391, 98] on input "AMCNVR0000015612" at bounding box center [508, 107] width 522 height 29
paste input "Ride with Norman Reedus 306: Tennessee: Music City with Marilyn Manson"
type input "Ride with Norman Reedus 306: Tennessee: Music City with Marilyn Manson"
click at [779, 108] on icon "button" at bounding box center [782, 105] width 11 height 11
